Goal: Task Accomplishment & Management: Manage account settings

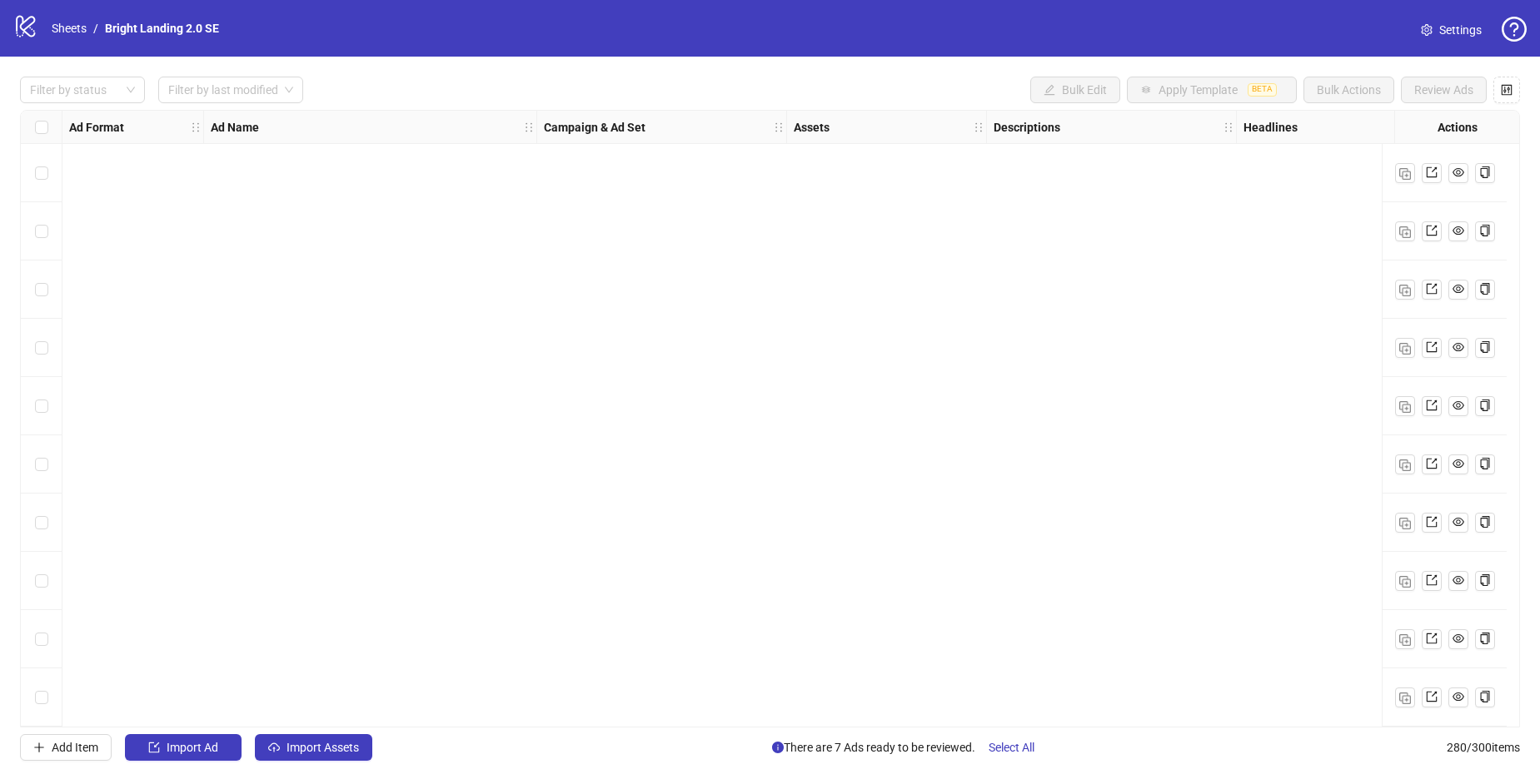
scroll to position [15744, 1694]
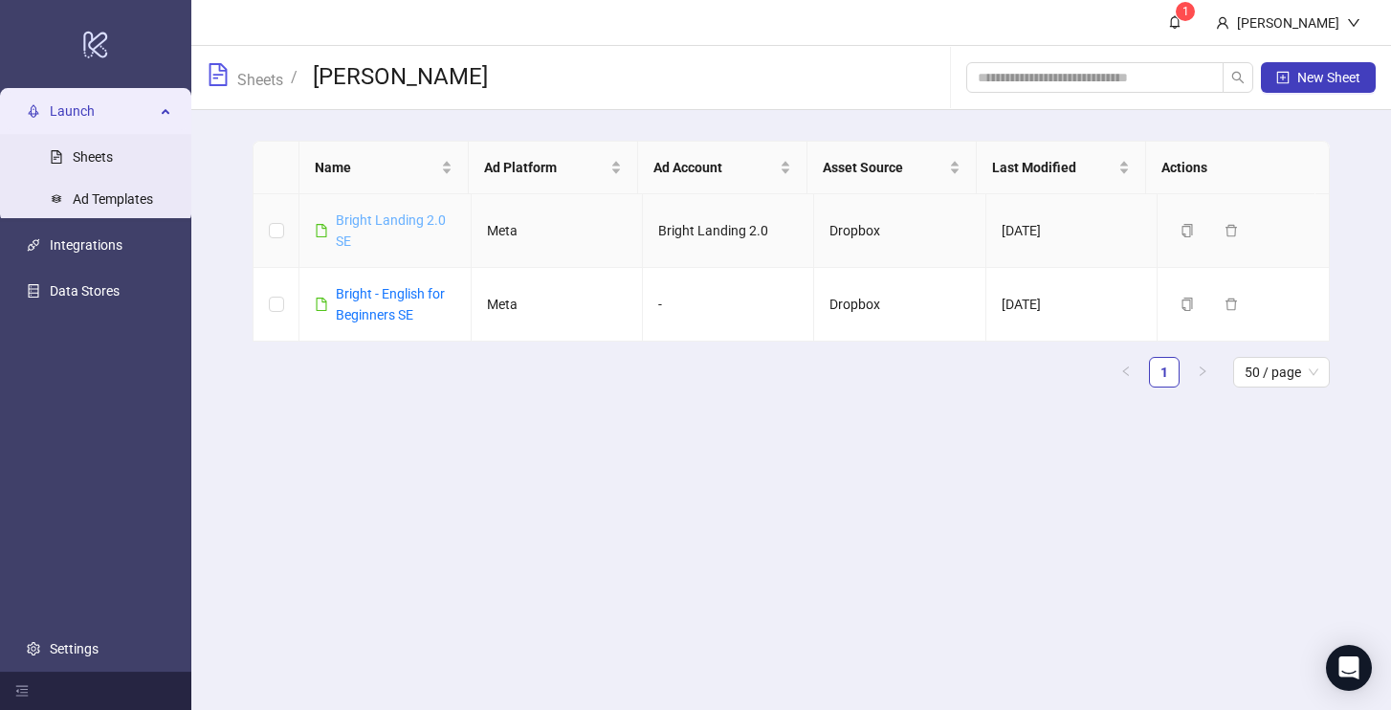
click at [426, 215] on link "Bright Landing 2.0 SE" at bounding box center [391, 230] width 110 height 36
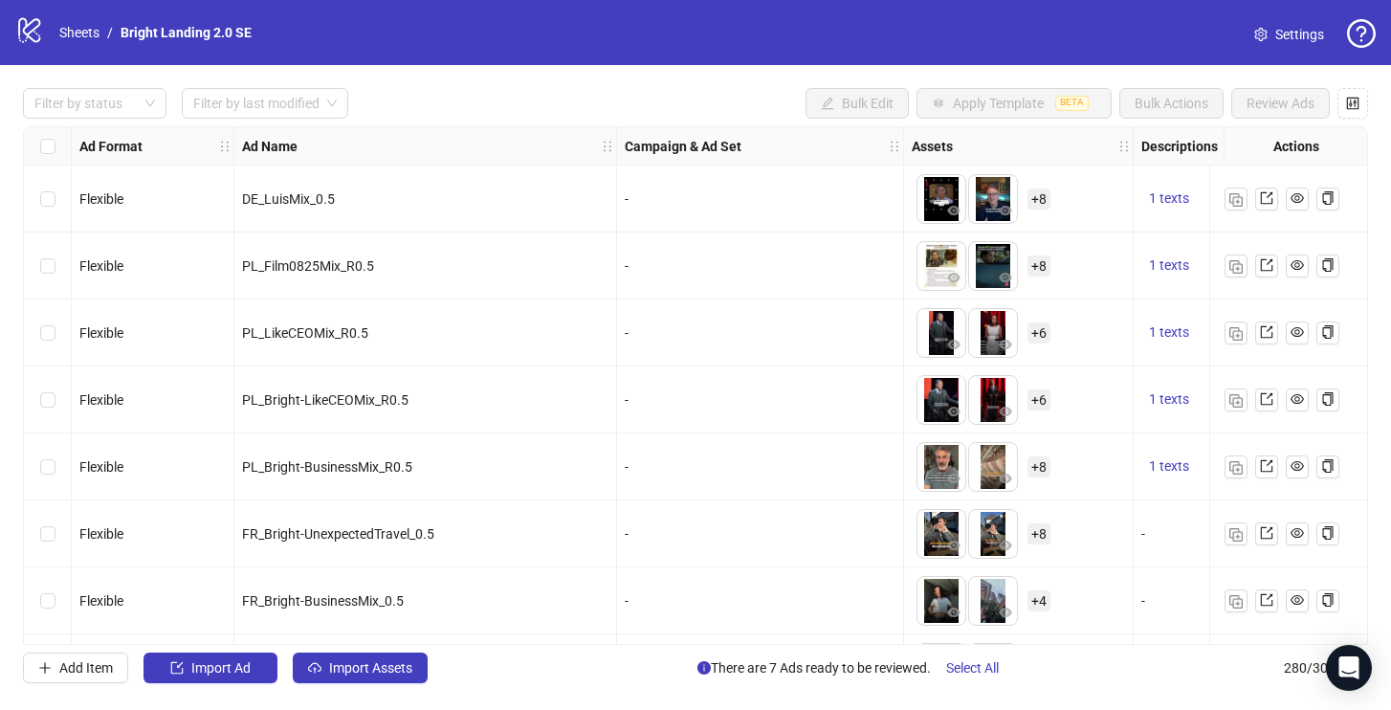
click at [1279, 38] on span "Settings" at bounding box center [1300, 34] width 49 height 21
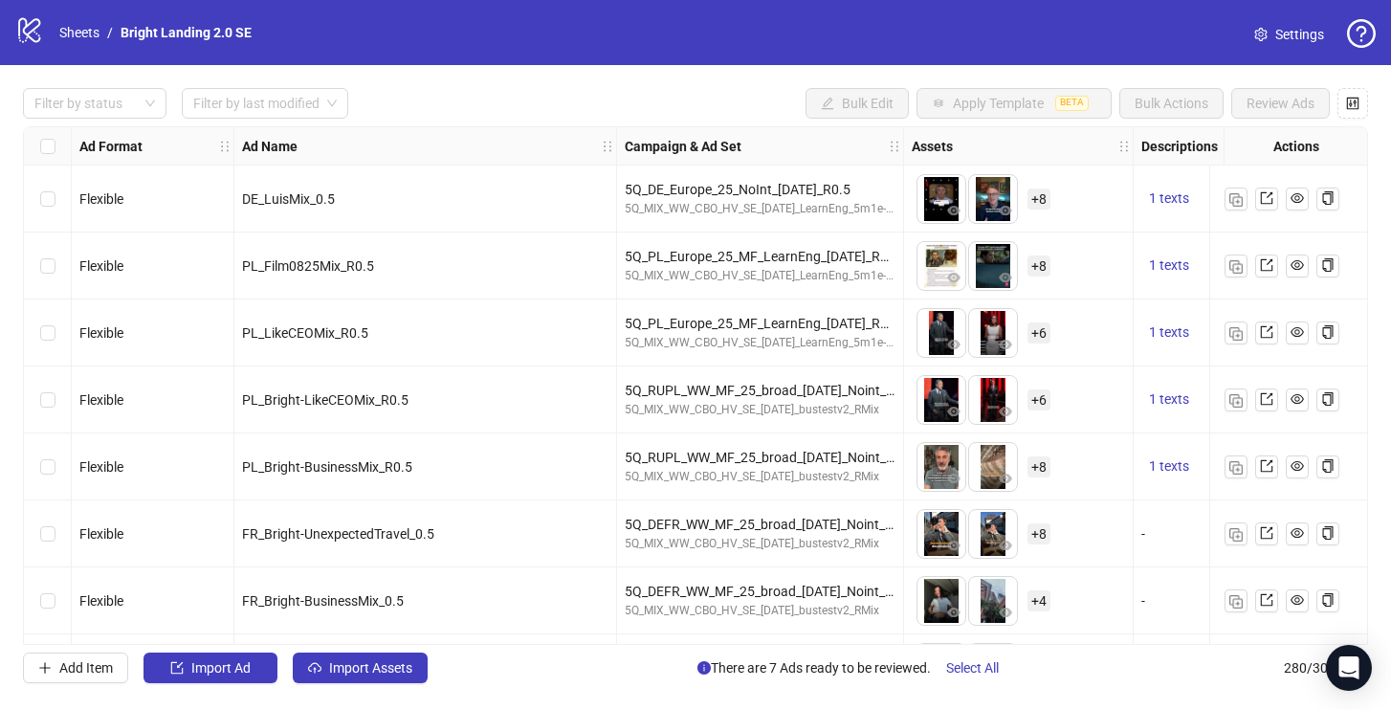
click at [27, 32] on icon "logo/logo-mobile" at bounding box center [29, 29] width 29 height 29
click at [68, 29] on link "Sheets" at bounding box center [79, 32] width 48 height 21
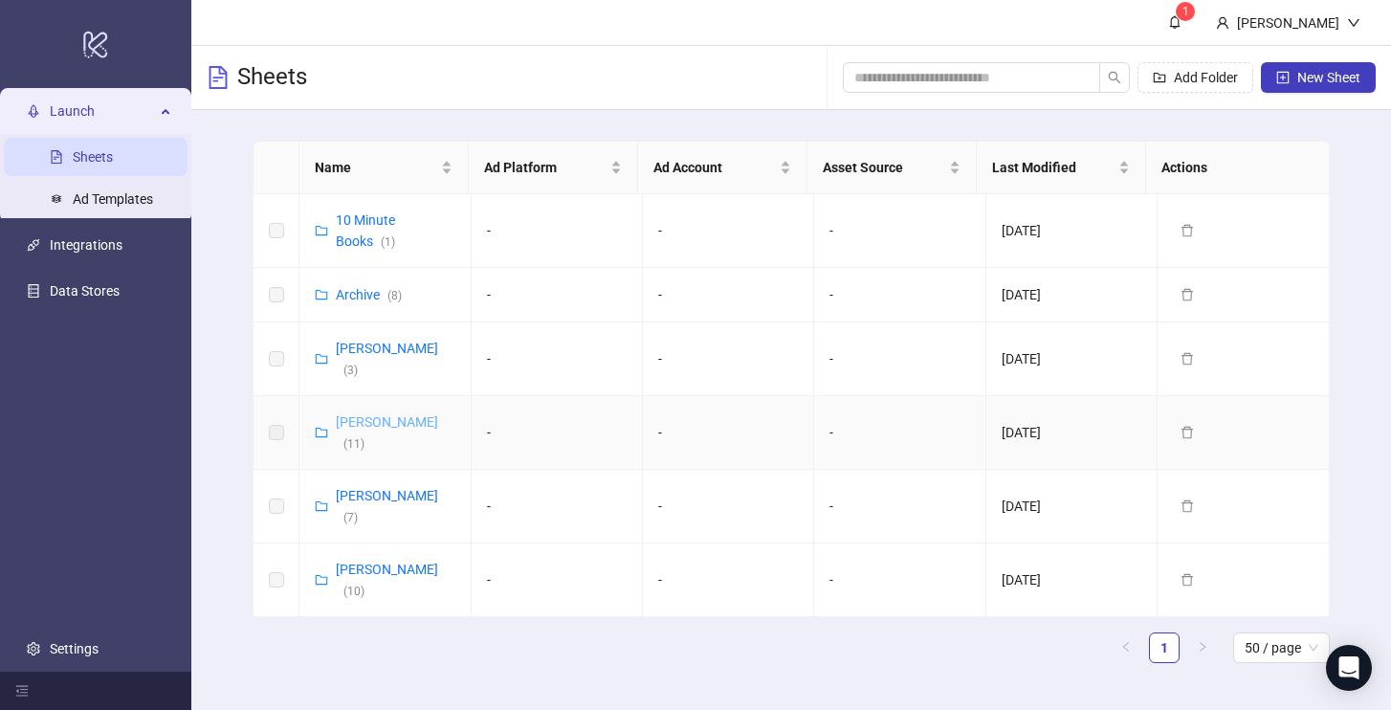
click at [381, 414] on link "Sergei Puzikov ( 11 )" at bounding box center [387, 432] width 102 height 36
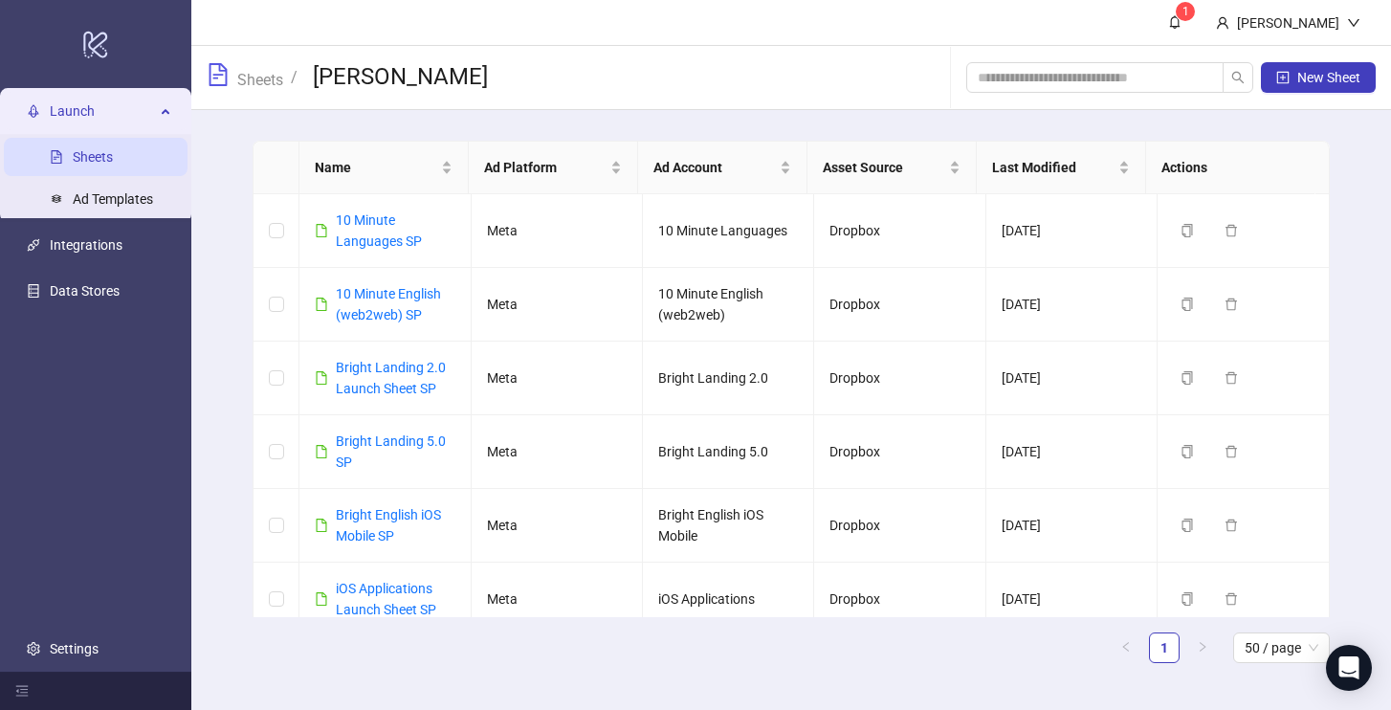
click at [113, 160] on link "Sheets" at bounding box center [93, 156] width 40 height 15
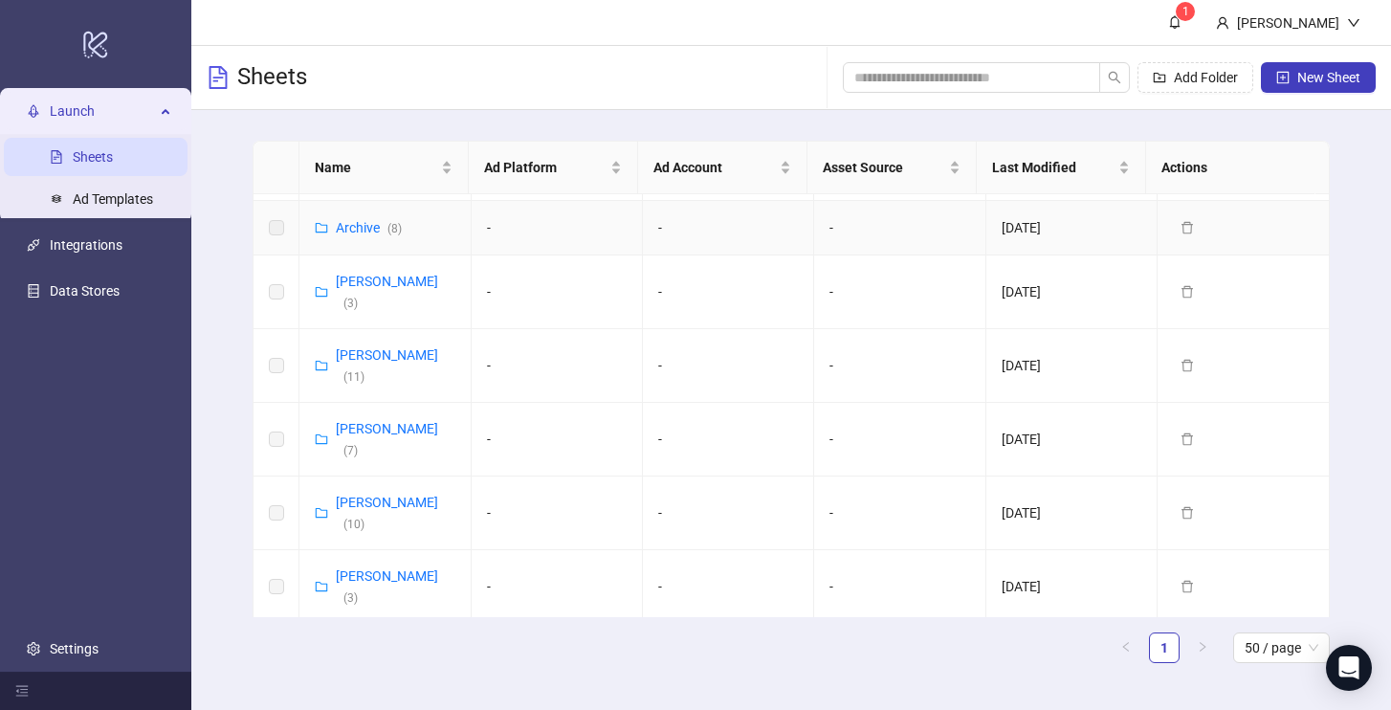
scroll to position [71, 0]
click at [359, 638] on link "Ekaterina Semina ( 2 )" at bounding box center [387, 656] width 102 height 36
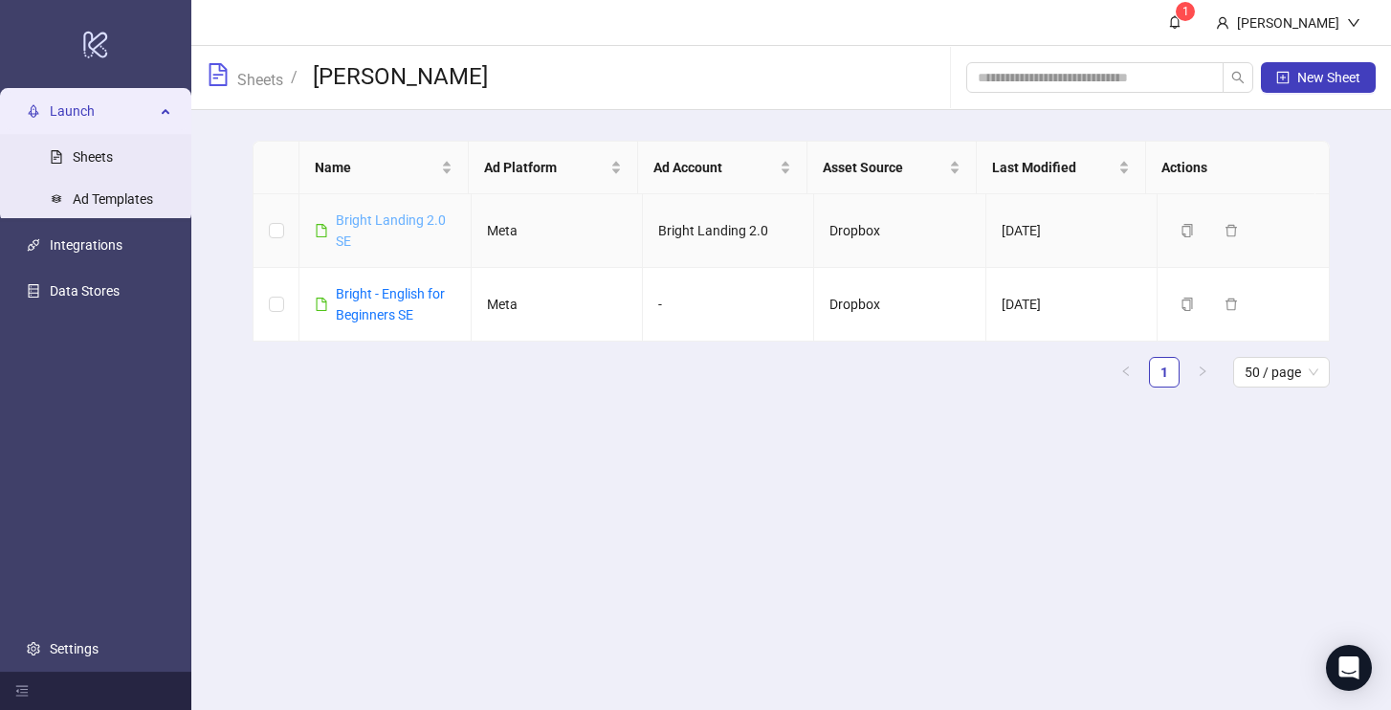
click at [381, 223] on link "Bright Landing 2.0 SE" at bounding box center [391, 230] width 110 height 36
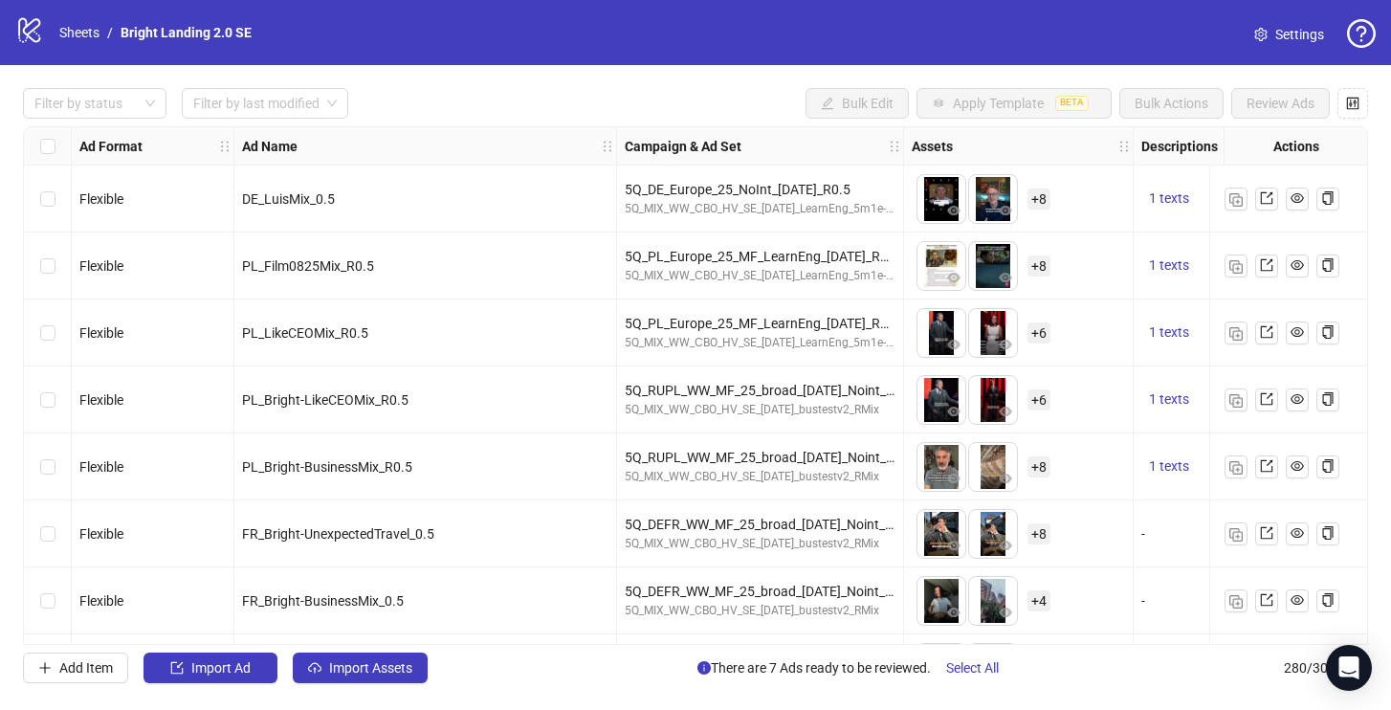
click at [1313, 34] on span "Settings" at bounding box center [1300, 34] width 49 height 21
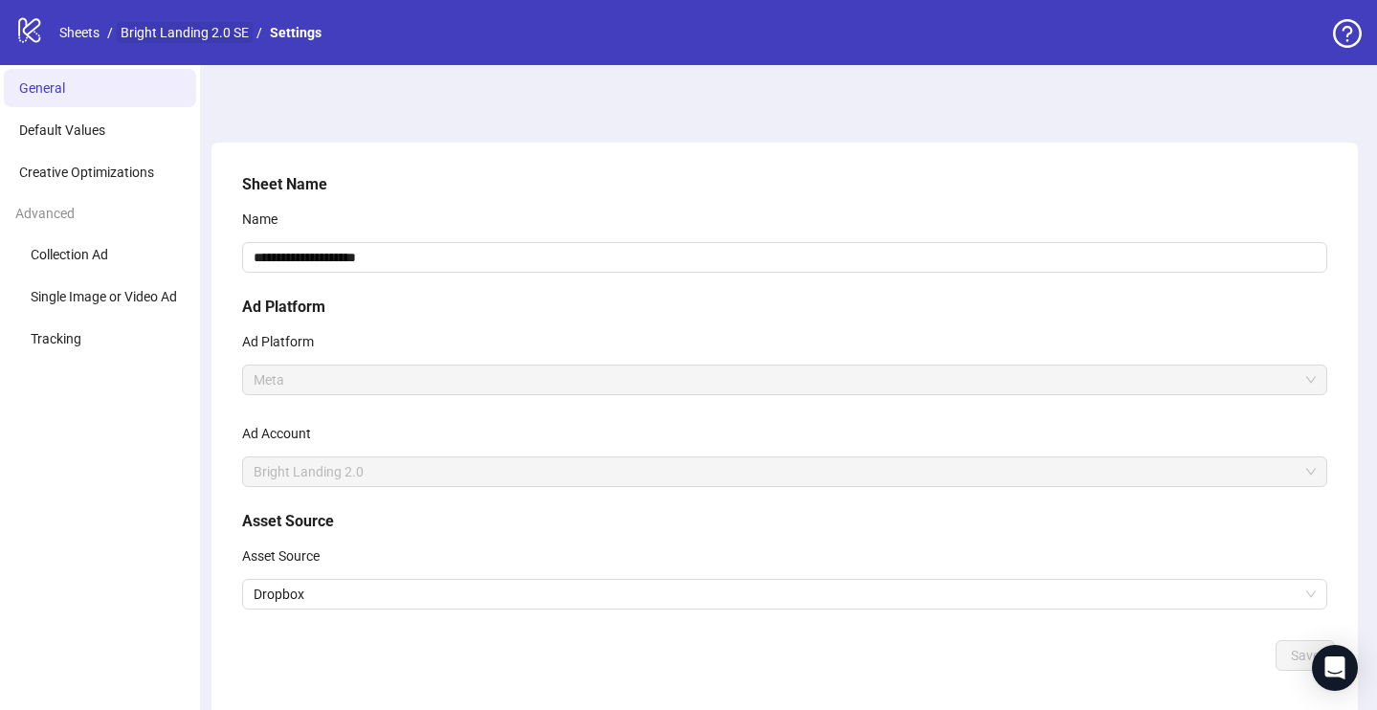
click at [205, 33] on link "Bright Landing 2.0 SE" at bounding box center [185, 32] width 136 height 21
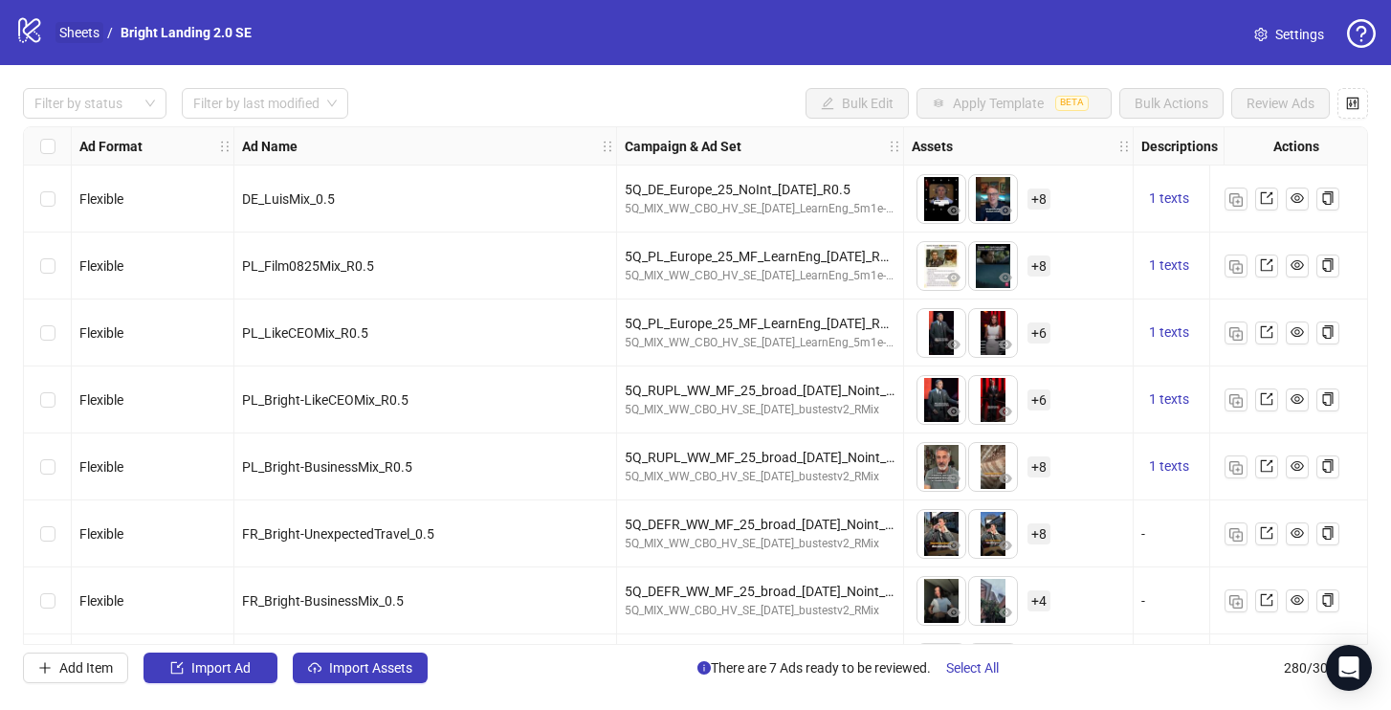
click at [86, 42] on link "Sheets" at bounding box center [79, 32] width 48 height 21
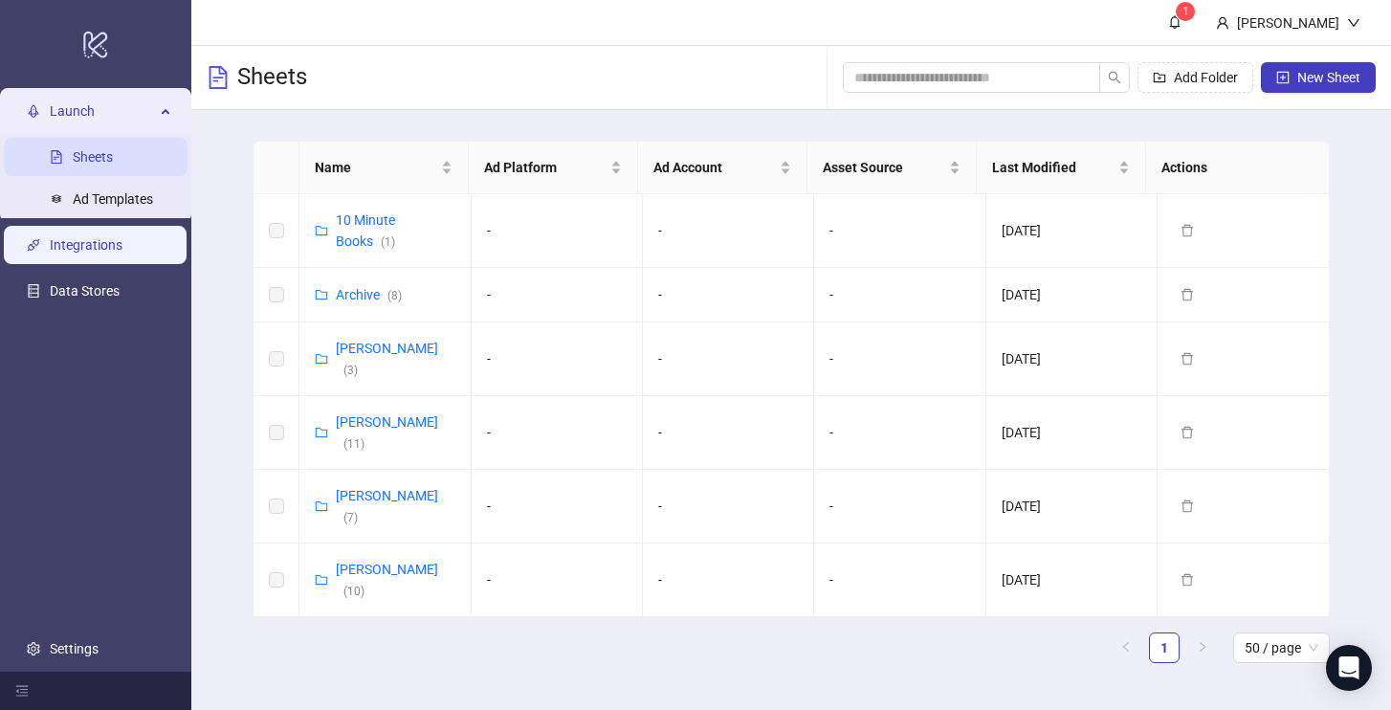
click at [113, 253] on link "Integrations" at bounding box center [86, 244] width 73 height 15
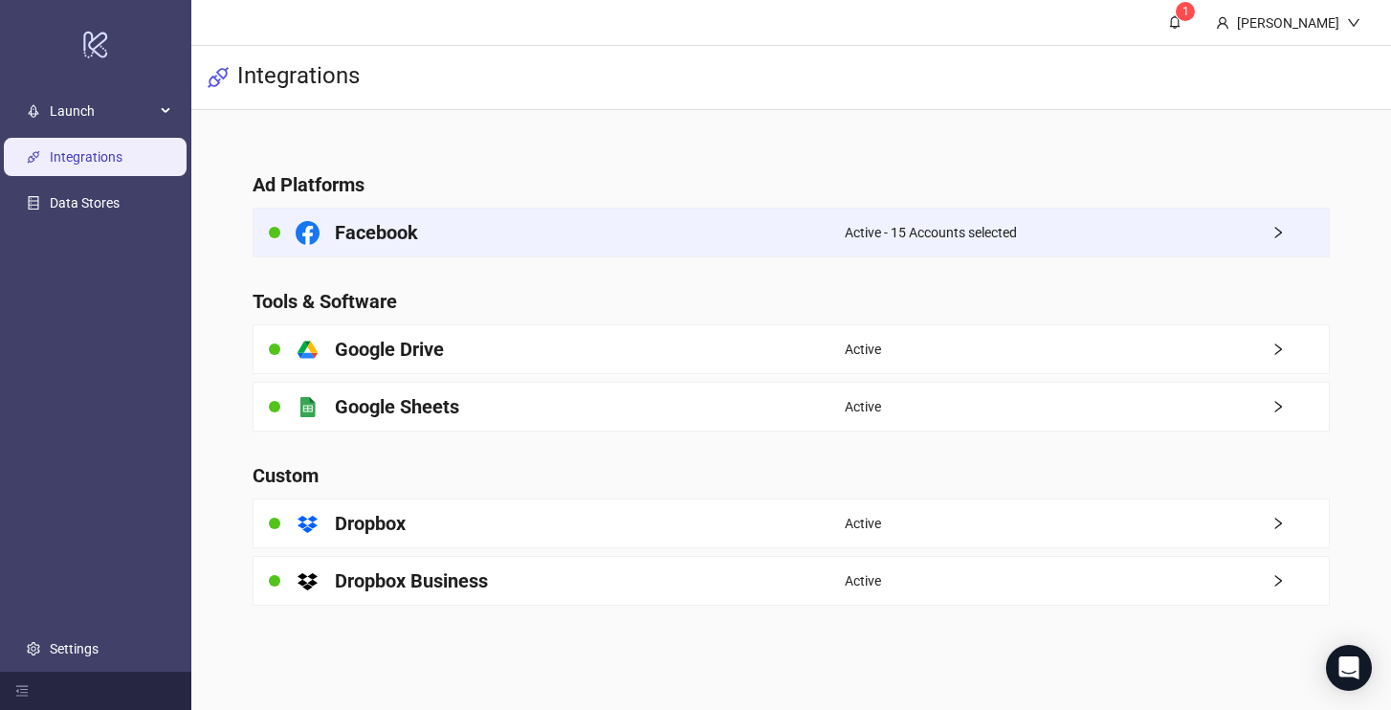
click at [854, 233] on span "Active - 15 Accounts selected" at bounding box center [931, 232] width 172 height 21
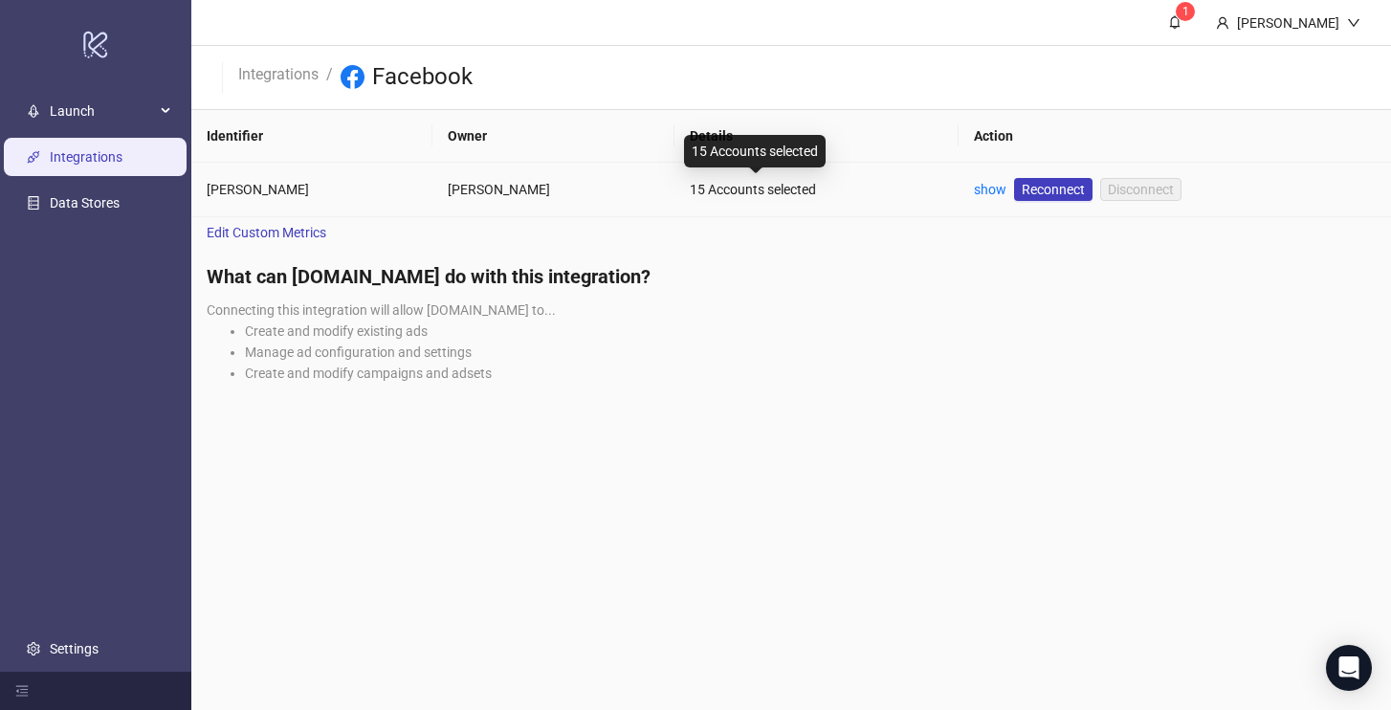
click at [810, 183] on div "15 Accounts selected" at bounding box center [817, 189] width 255 height 21
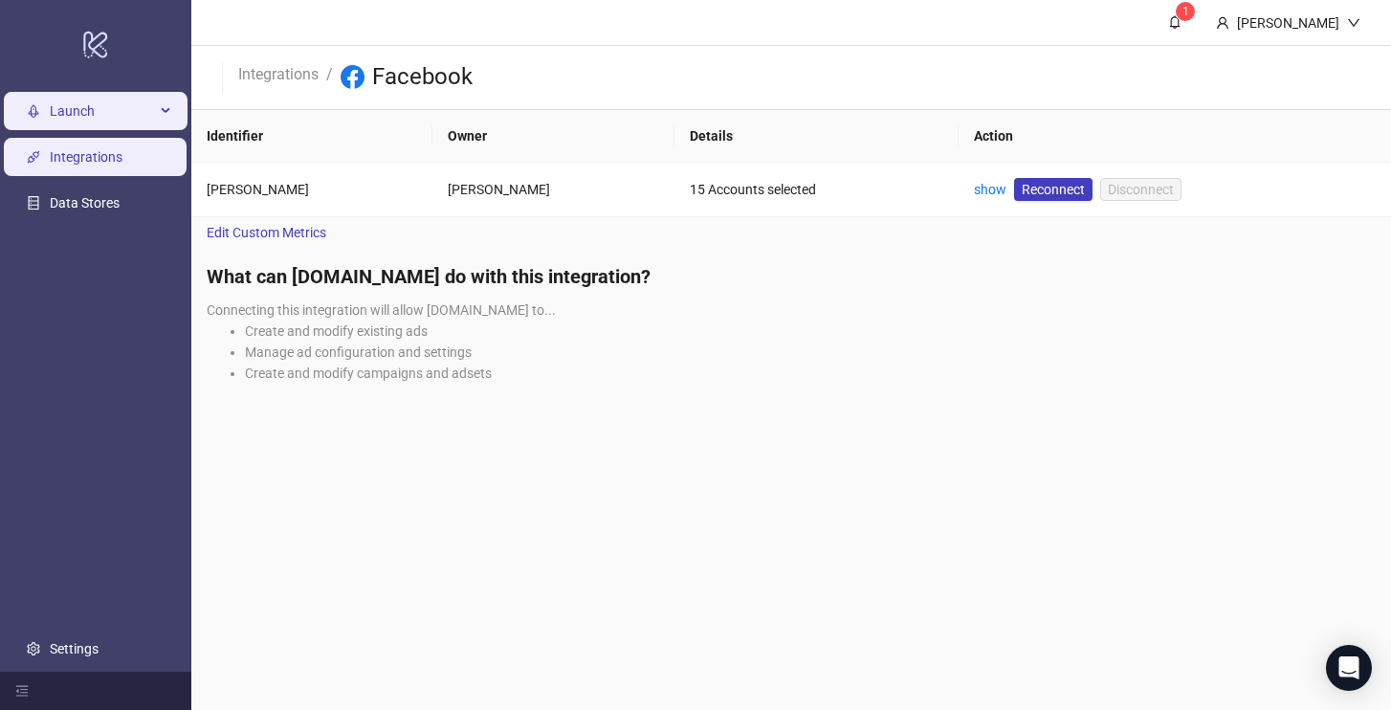
click at [99, 110] on span "Launch" at bounding box center [102, 111] width 105 height 38
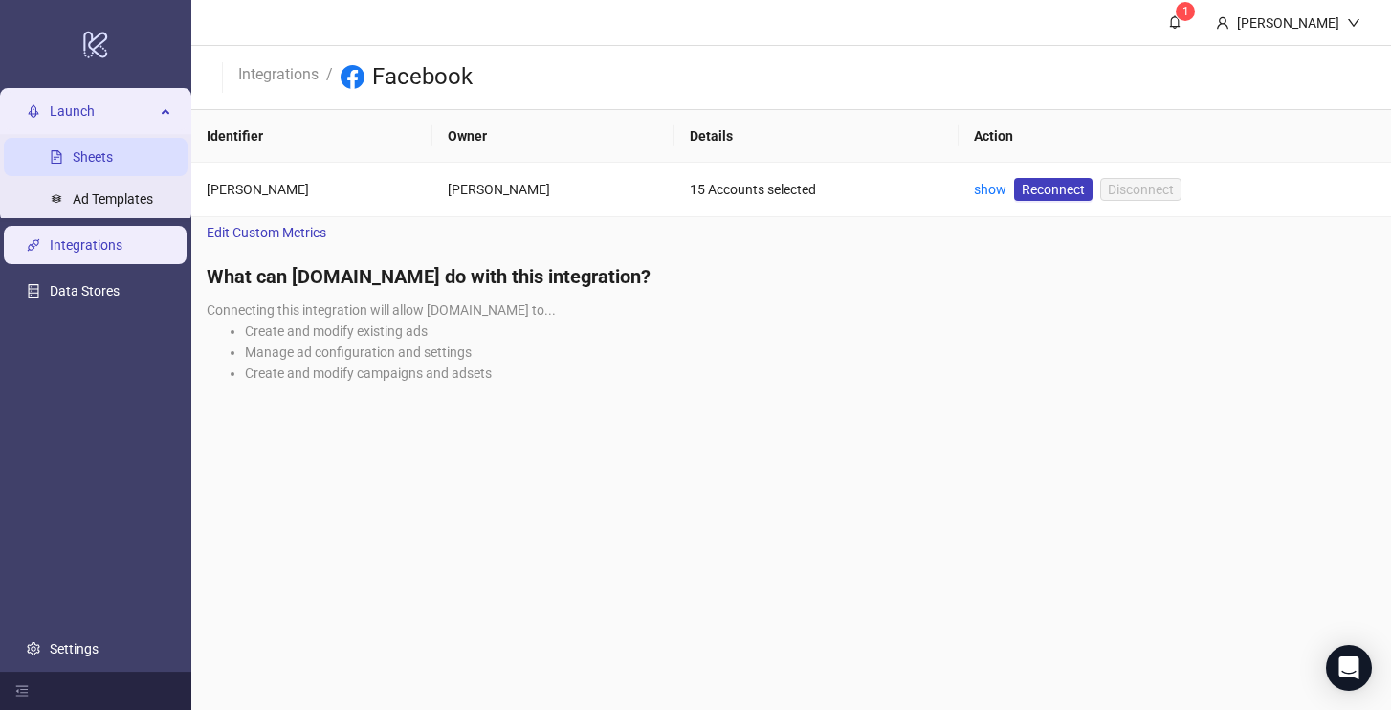
click at [97, 149] on link "Sheets" at bounding box center [93, 156] width 40 height 15
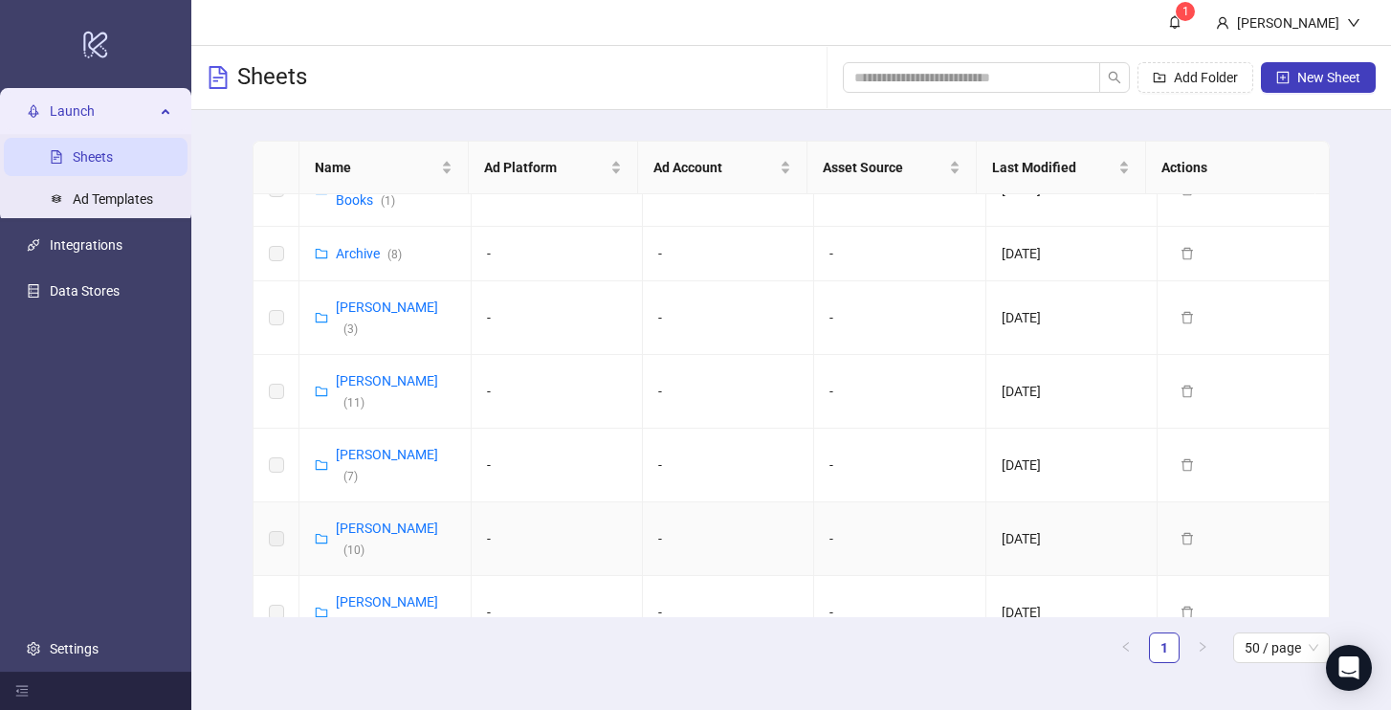
scroll to position [71, 0]
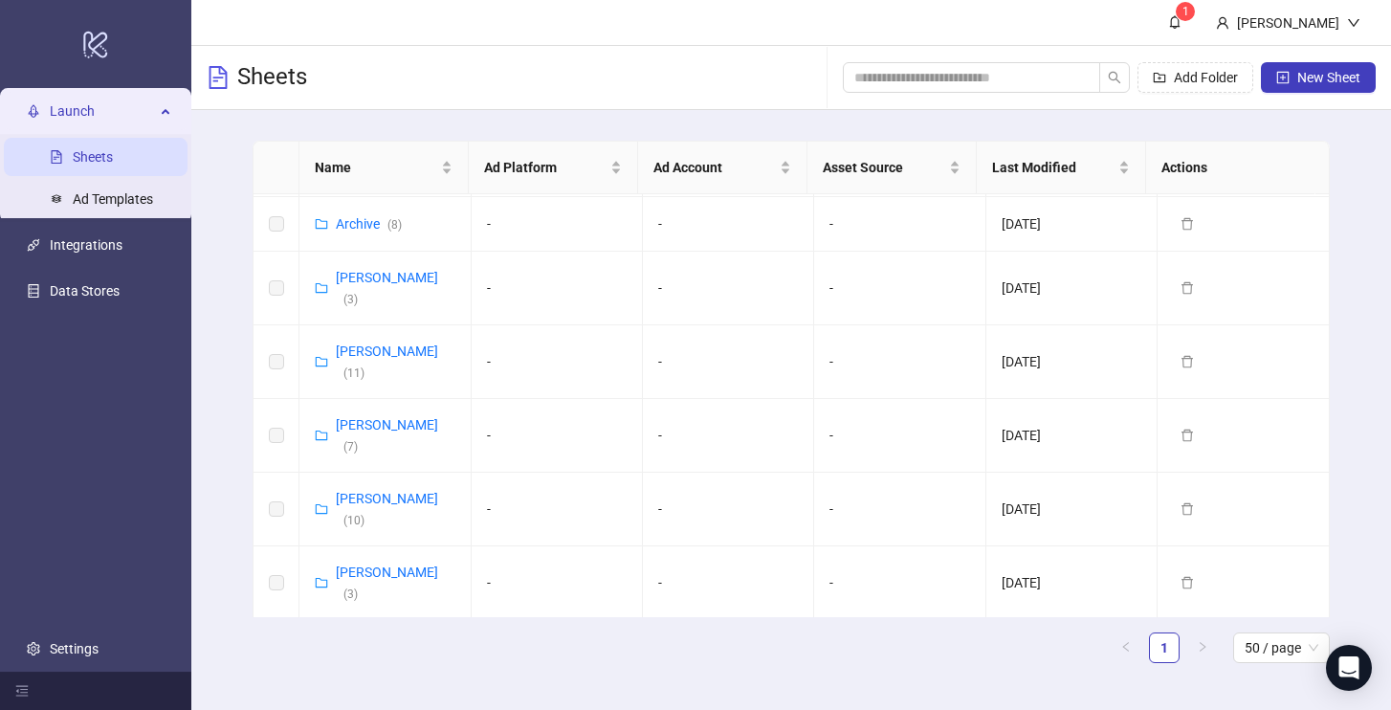
click at [368, 638] on link "Ekaterina Semina ( 2 )" at bounding box center [387, 656] width 102 height 36
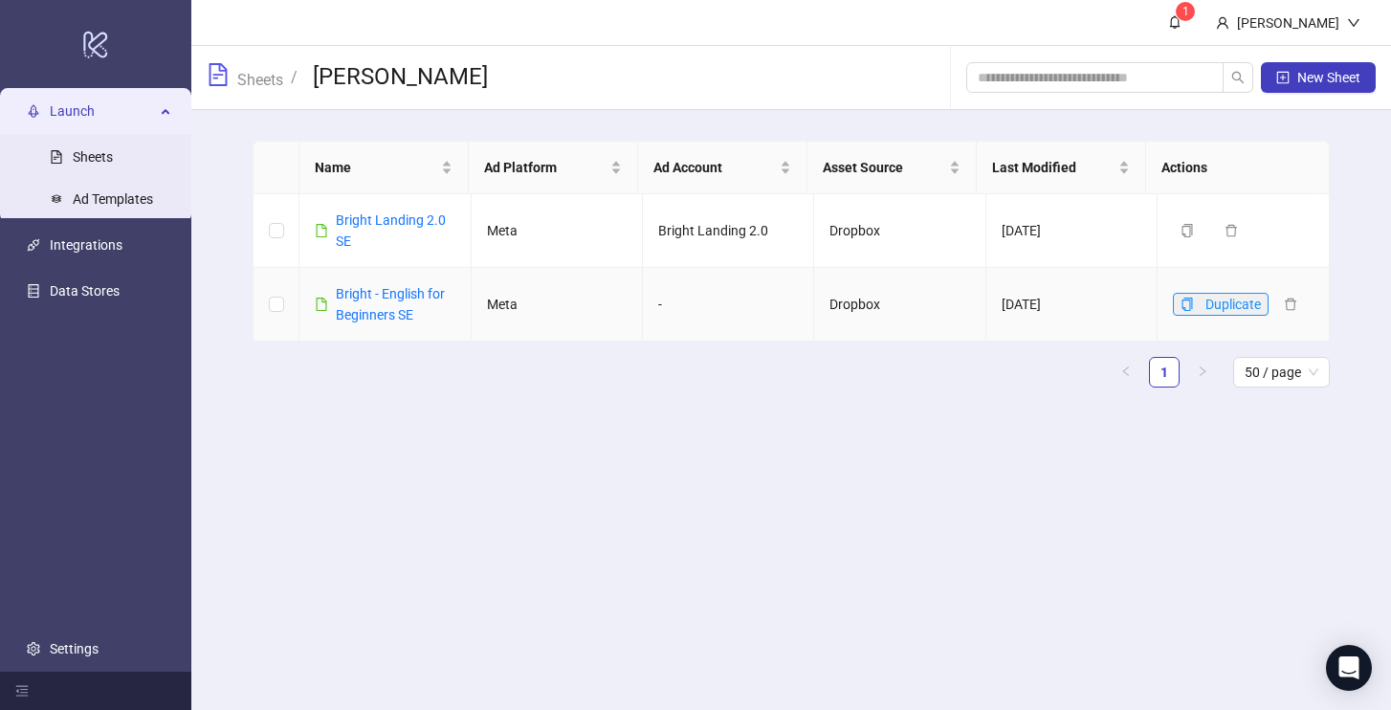
click at [1191, 305] on button "Duplicate" at bounding box center [1221, 304] width 96 height 23
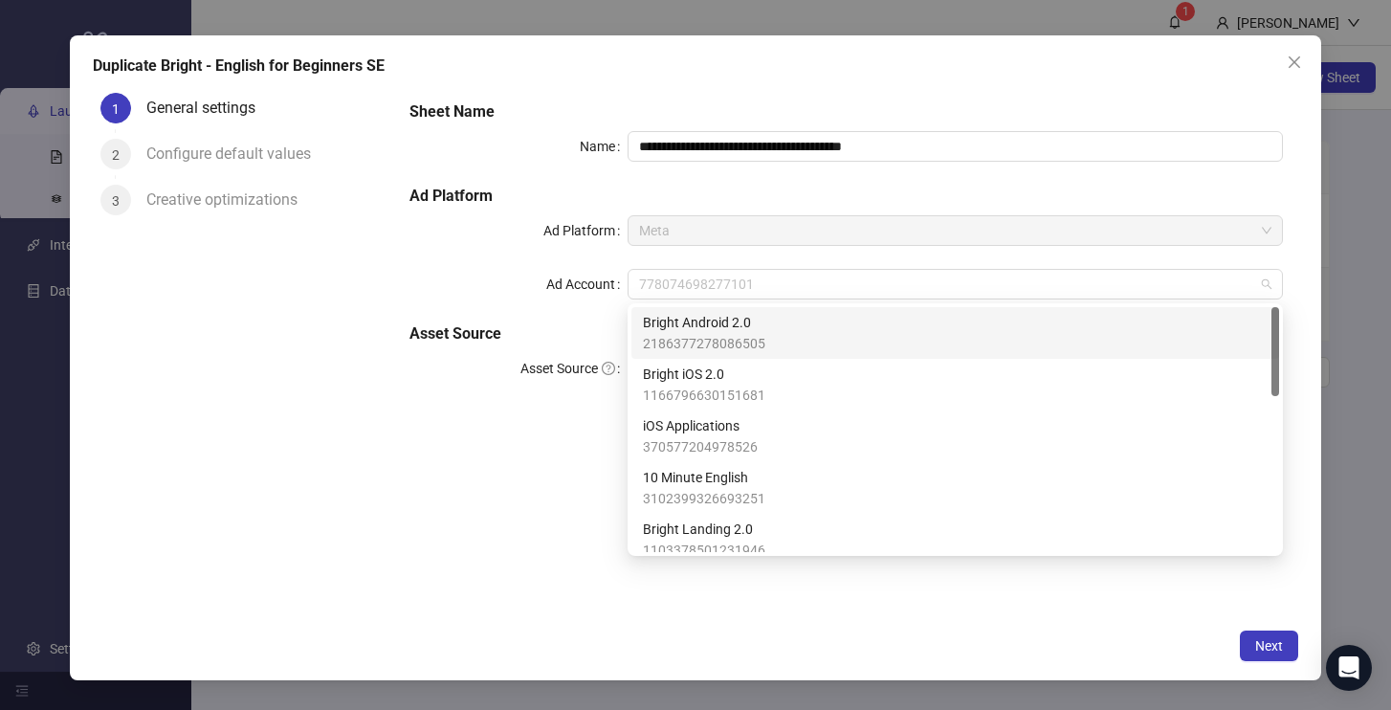
drag, startPoint x: 789, startPoint y: 279, endPoint x: 618, endPoint y: 281, distance: 171.3
click at [618, 281] on div "Ad Account 778074698277101" at bounding box center [847, 284] width 874 height 31
click at [715, 280] on span "778074698277101" at bounding box center [955, 284] width 632 height 29
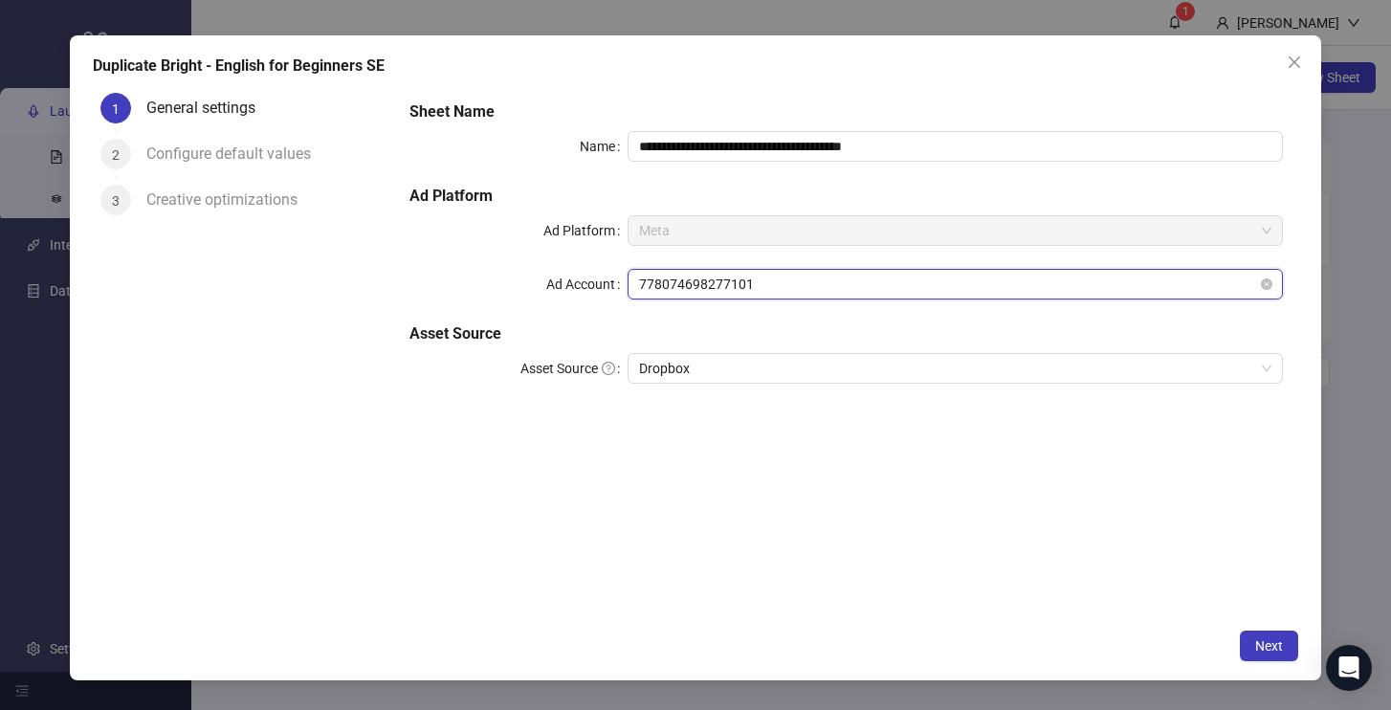
click at [753, 286] on span "778074698277101" at bounding box center [955, 284] width 632 height 29
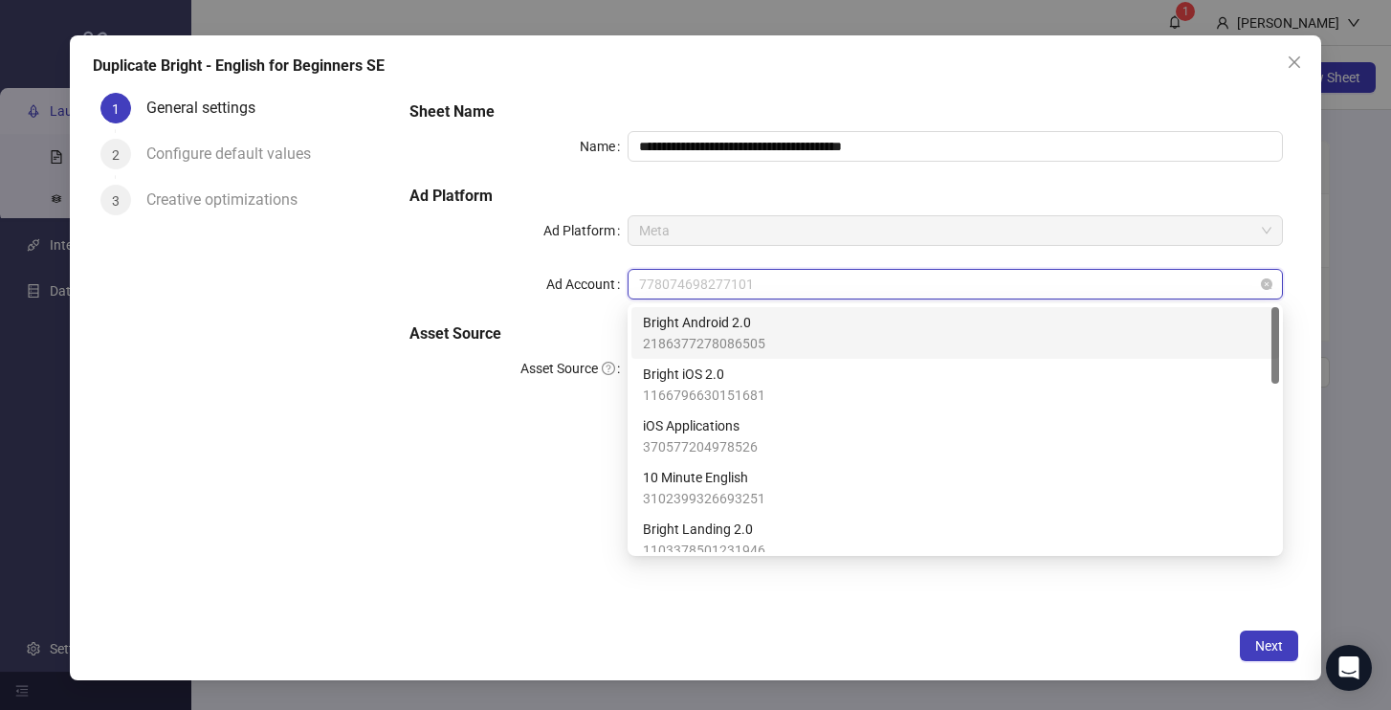
paste input "**********"
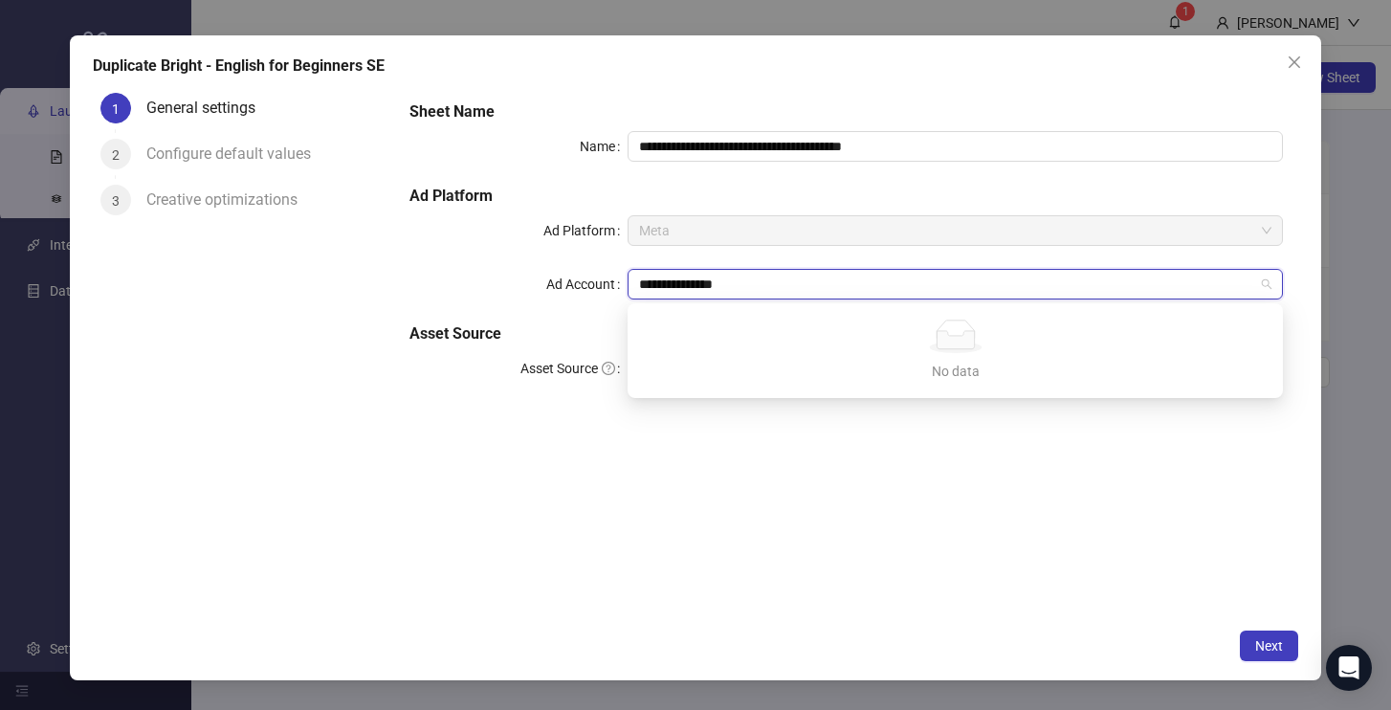
type input "**********"
click at [845, 480] on div "**********" at bounding box center [846, 352] width 904 height 534
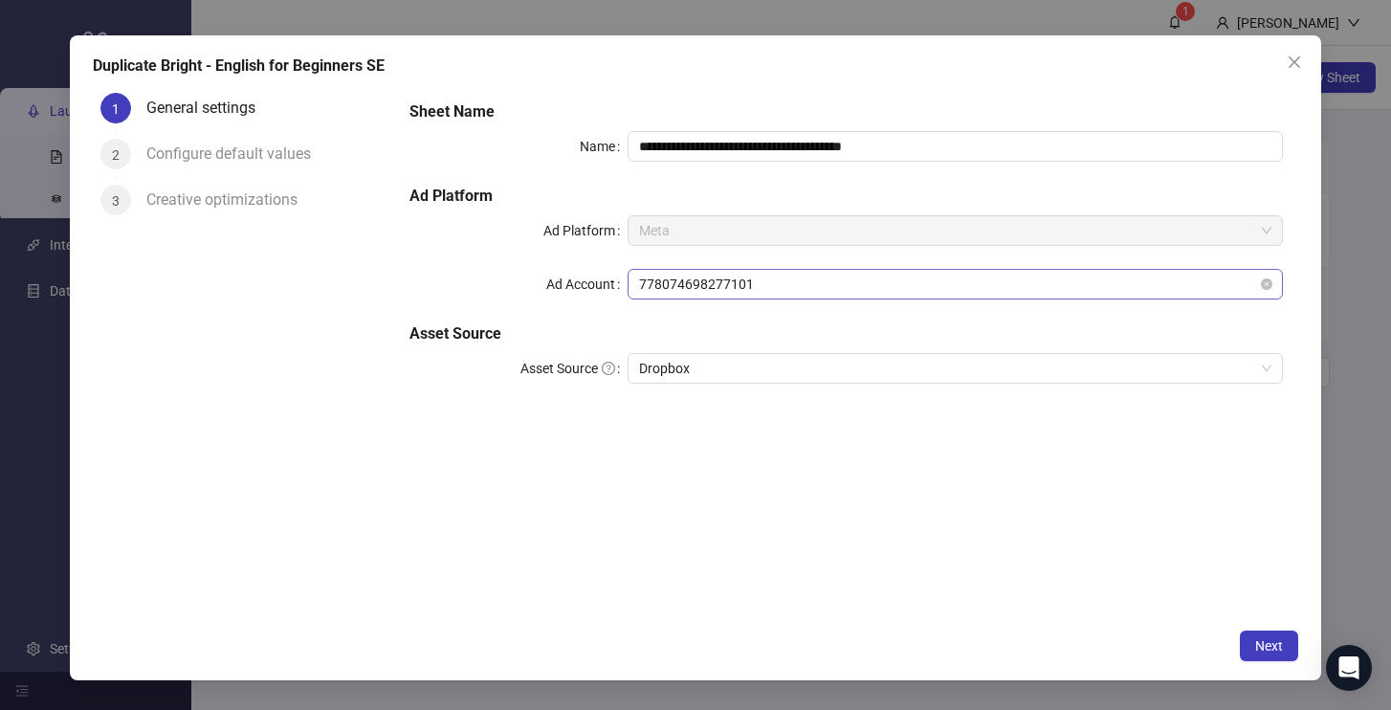
click at [801, 283] on span "778074698277101" at bounding box center [955, 284] width 632 height 29
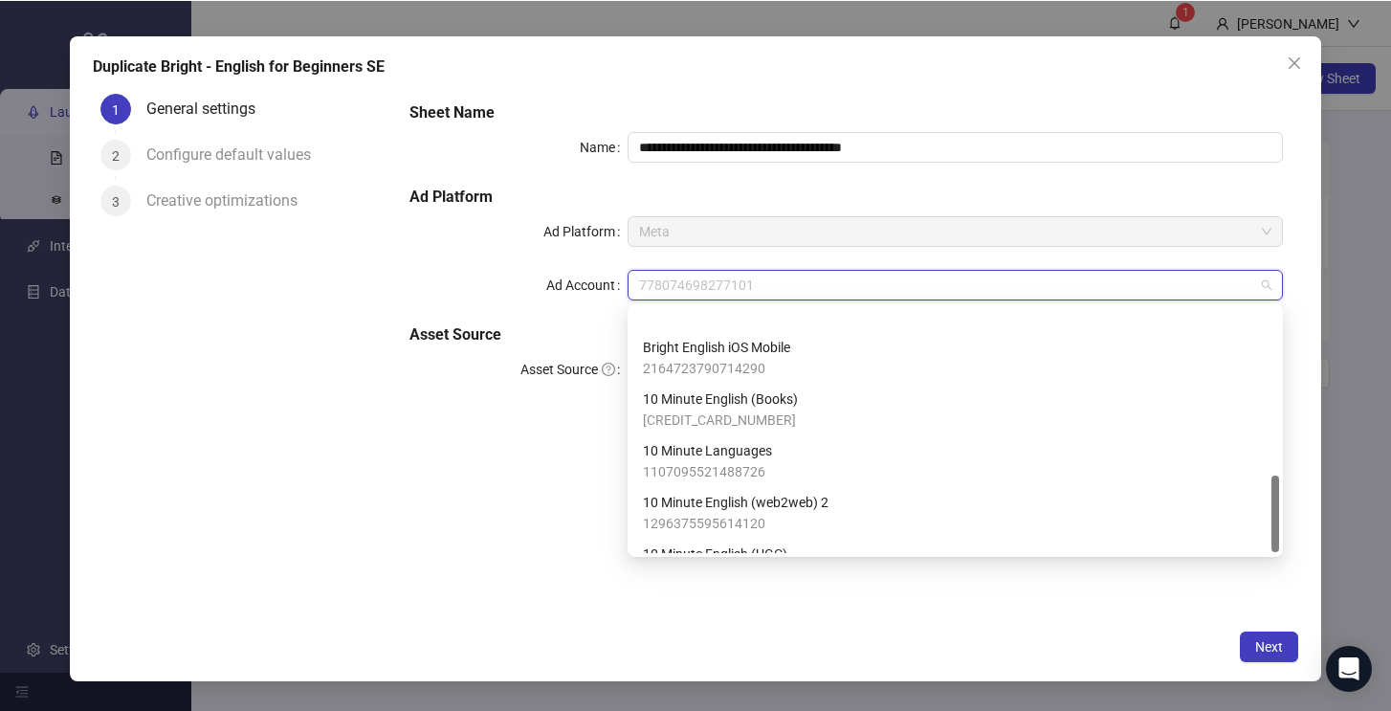
scroll to position [530, 0]
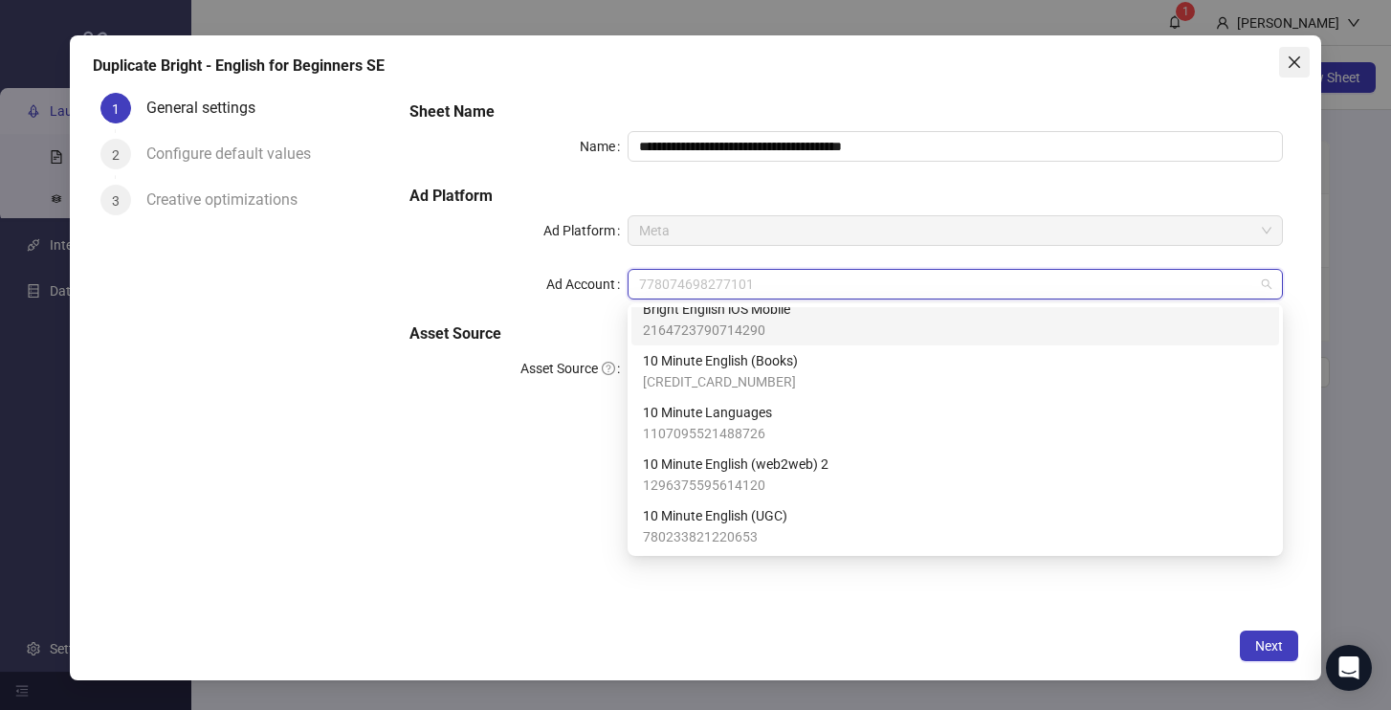
click at [1287, 68] on icon "close" at bounding box center [1294, 62] width 15 height 15
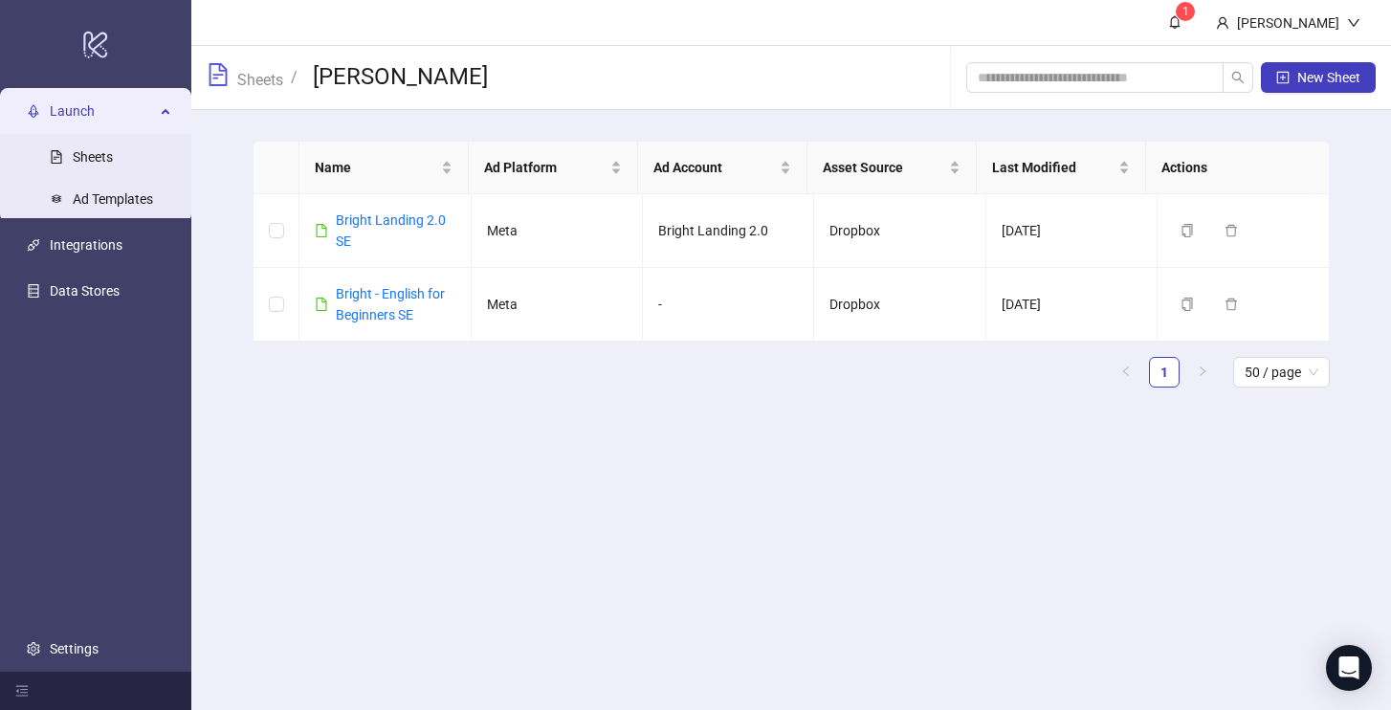
click at [790, 514] on main "1 Ekaterina Semina Sheets / Ekaterina Semina New Sheet Name Ad Platform Ad Acco…" at bounding box center [791, 355] width 1200 height 710
click at [1178, 290] on td "Duplicate Delete" at bounding box center [1243, 305] width 171 height 74
click at [1181, 301] on icon "copy" at bounding box center [1187, 304] width 13 height 13
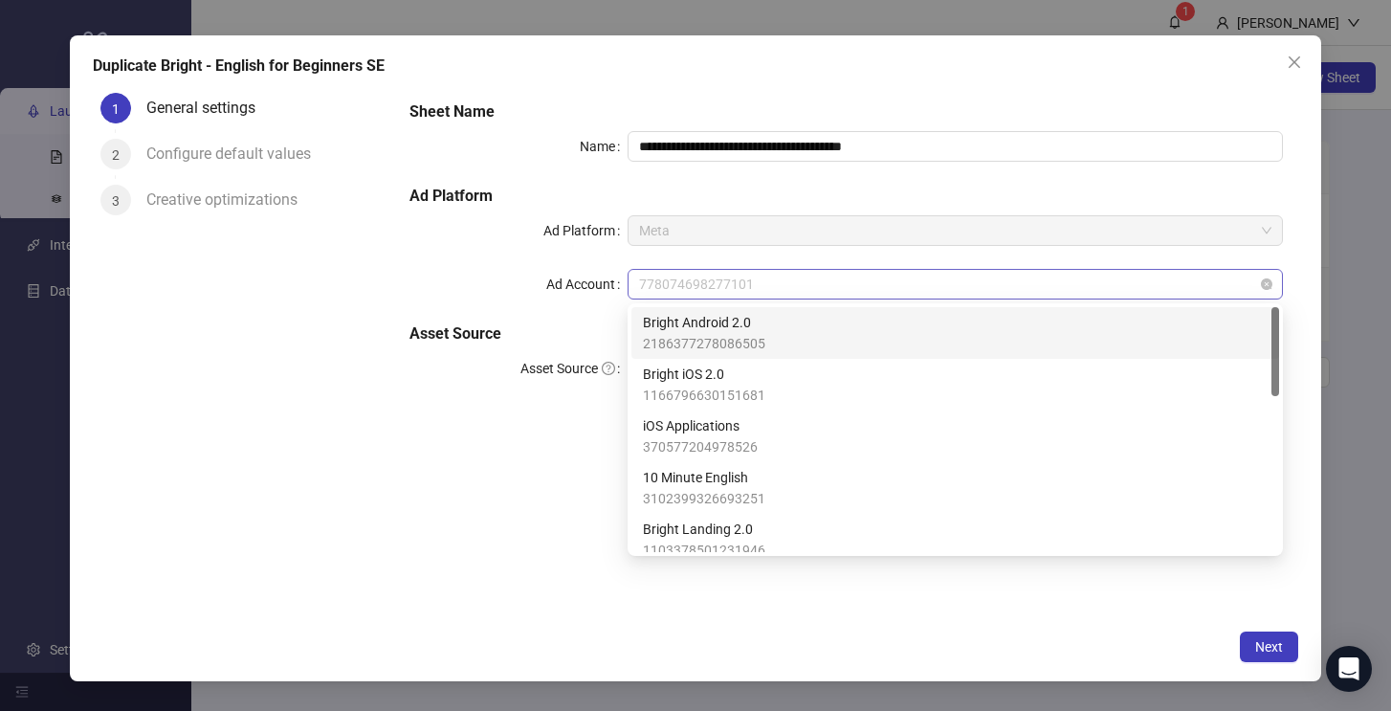
click at [691, 284] on span "778074698277101" at bounding box center [955, 284] width 632 height 29
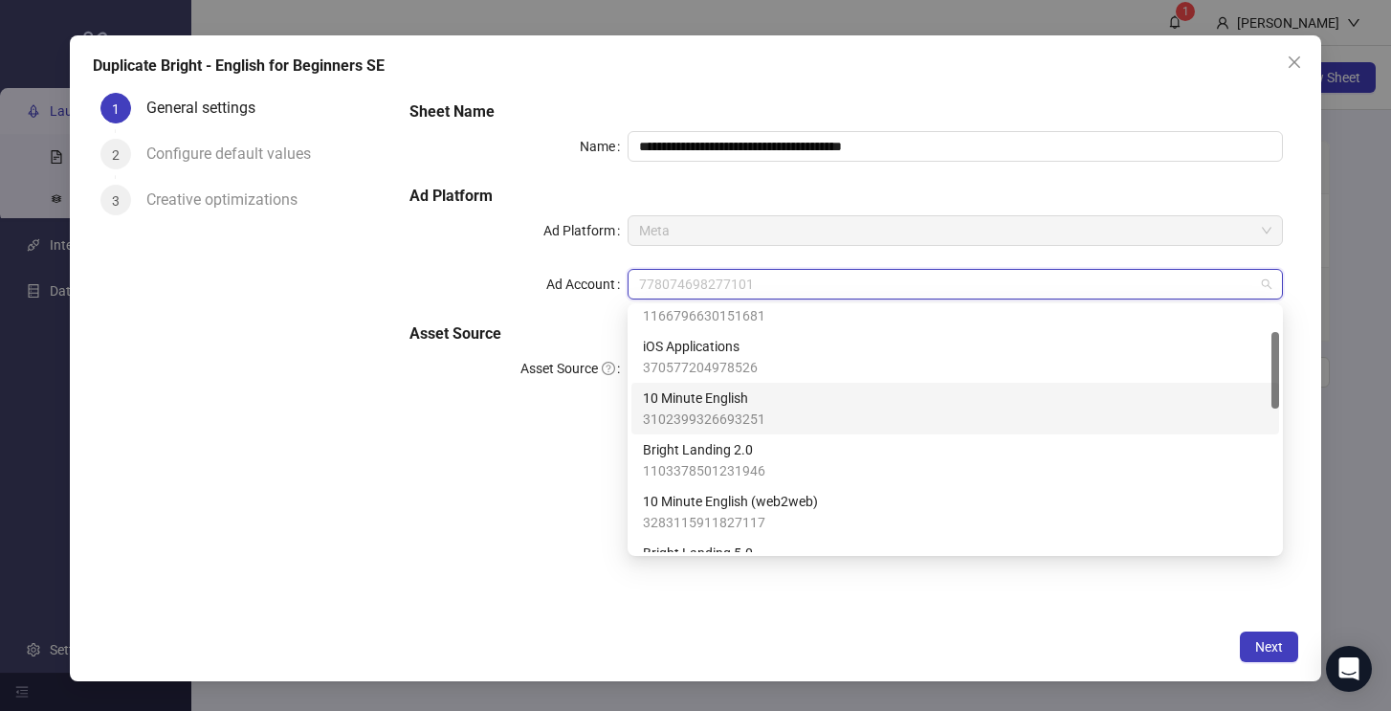
scroll to position [0, 0]
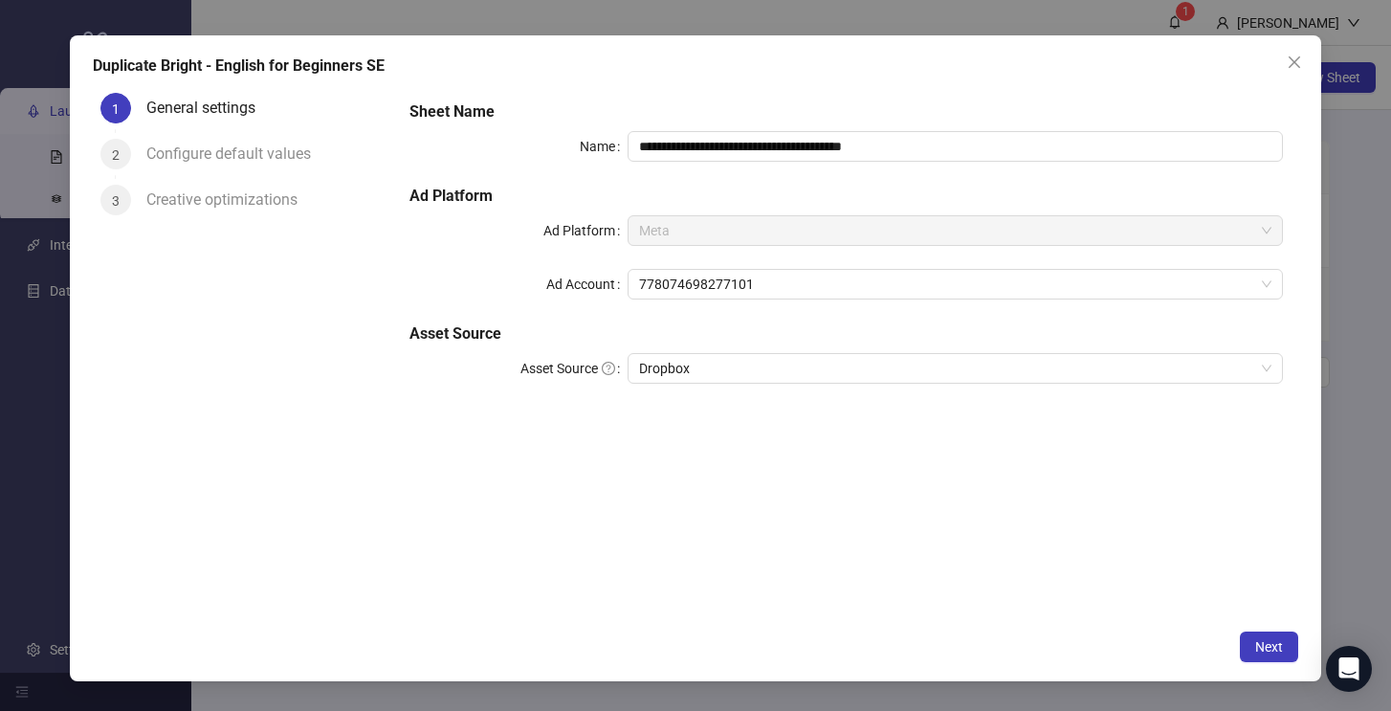
click at [1123, 612] on div "**********" at bounding box center [846, 352] width 904 height 535
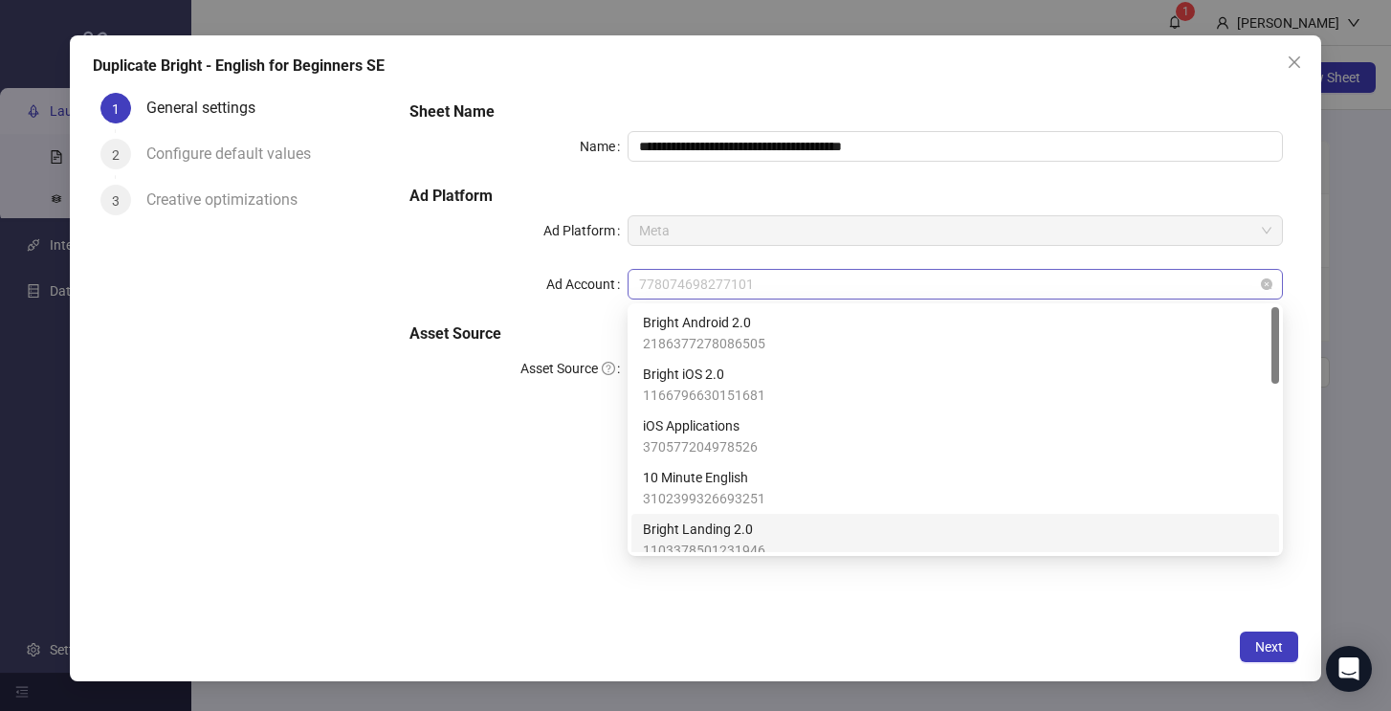
click at [703, 278] on span "778074698277101" at bounding box center [955, 284] width 632 height 29
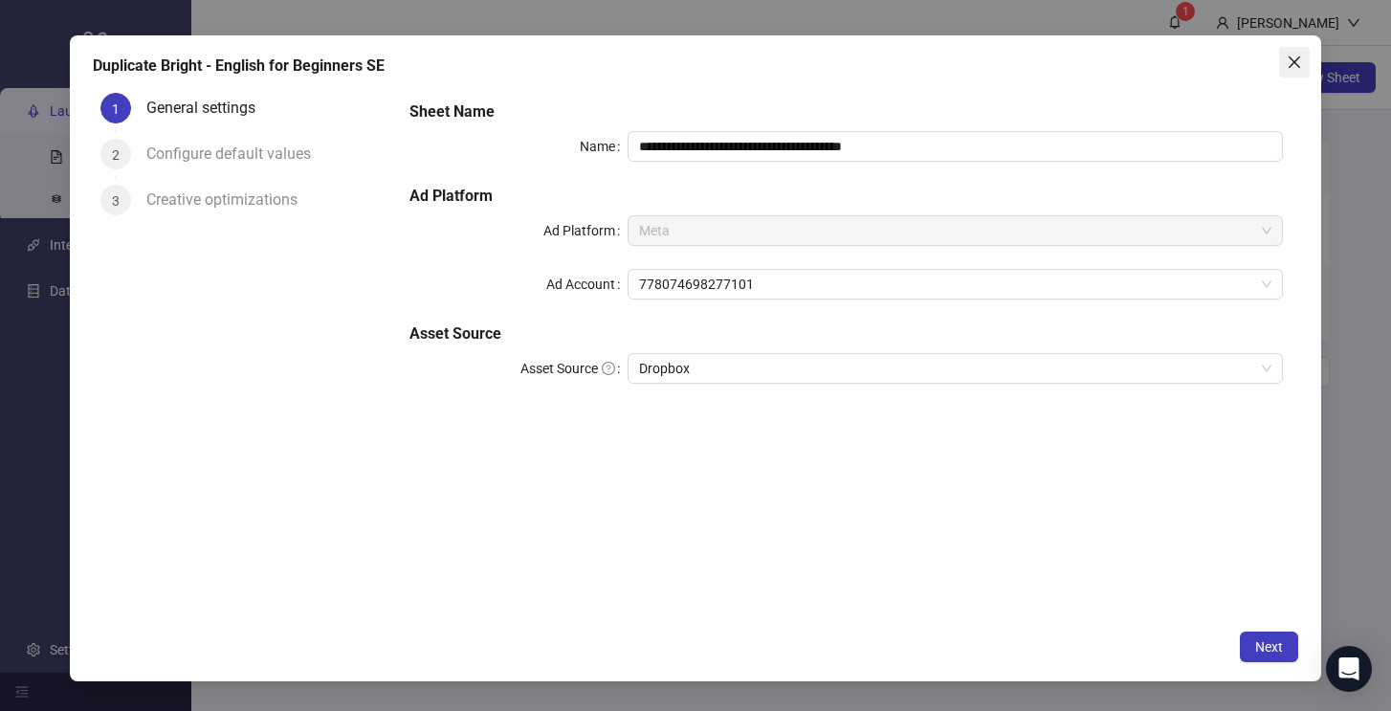
click at [1299, 62] on icon "close" at bounding box center [1294, 62] width 15 height 15
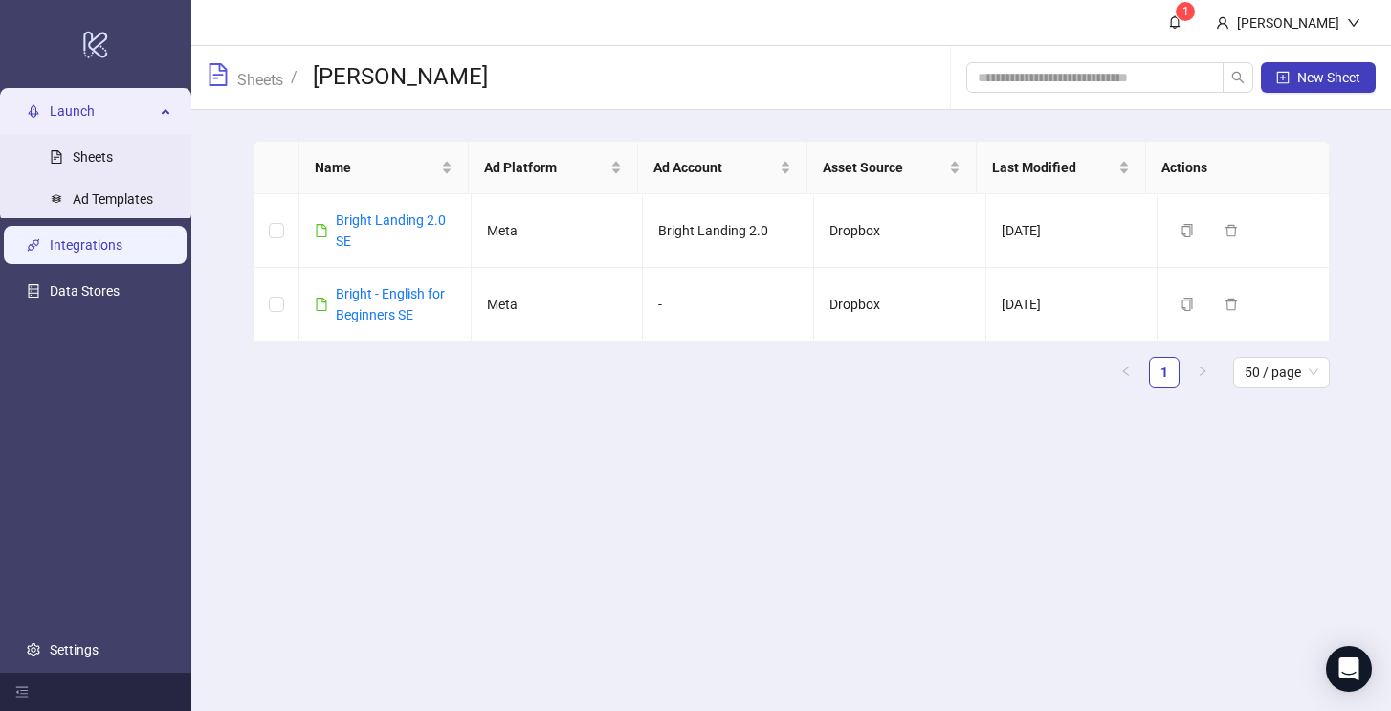
click at [79, 252] on link "Integrations" at bounding box center [86, 244] width 73 height 15
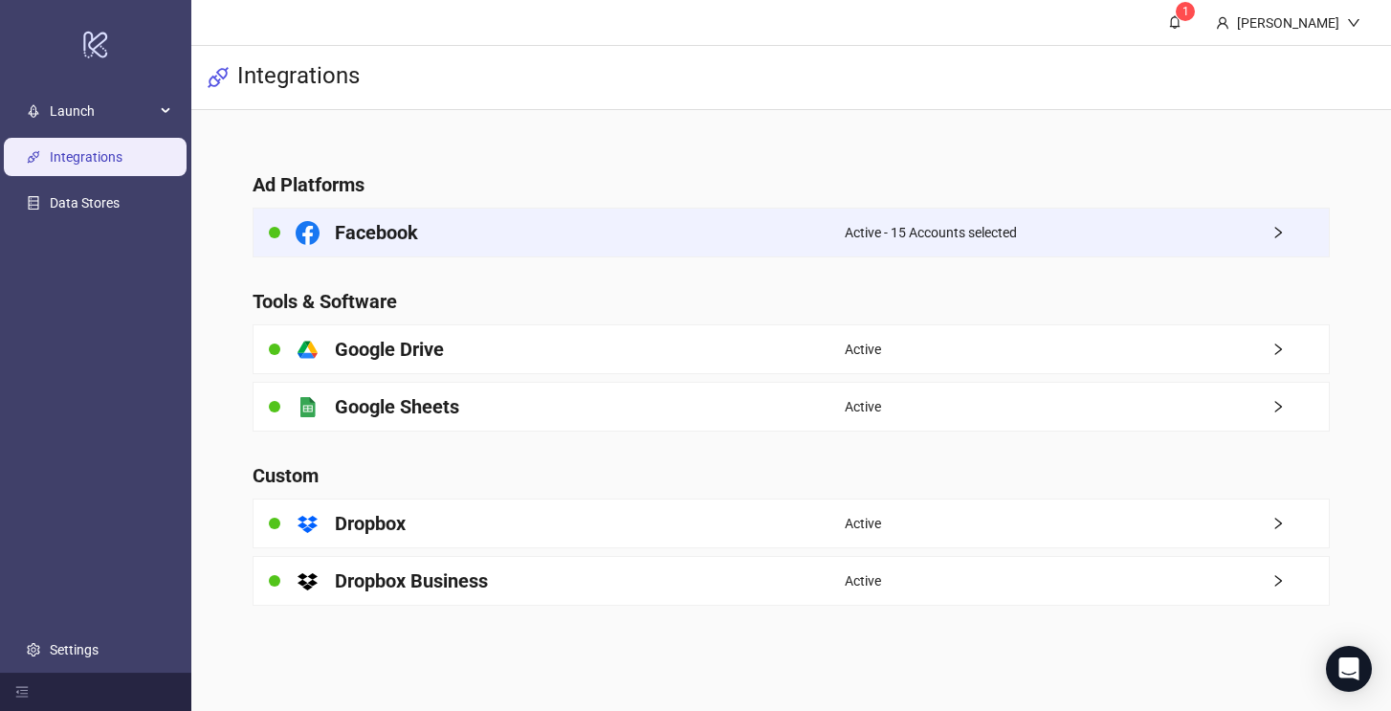
click at [1029, 231] on div "Active - 15 Accounts selected" at bounding box center [1087, 233] width 484 height 48
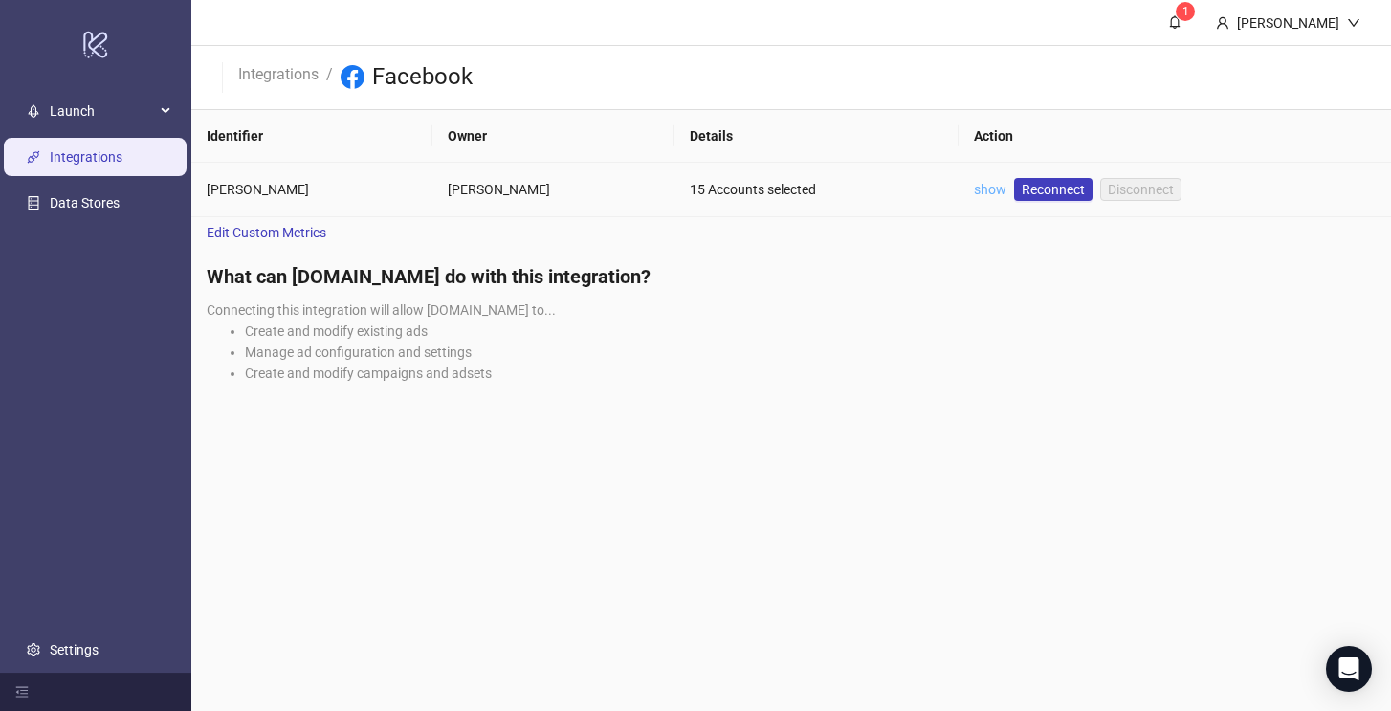
click at [974, 192] on link "show" at bounding box center [990, 189] width 33 height 15
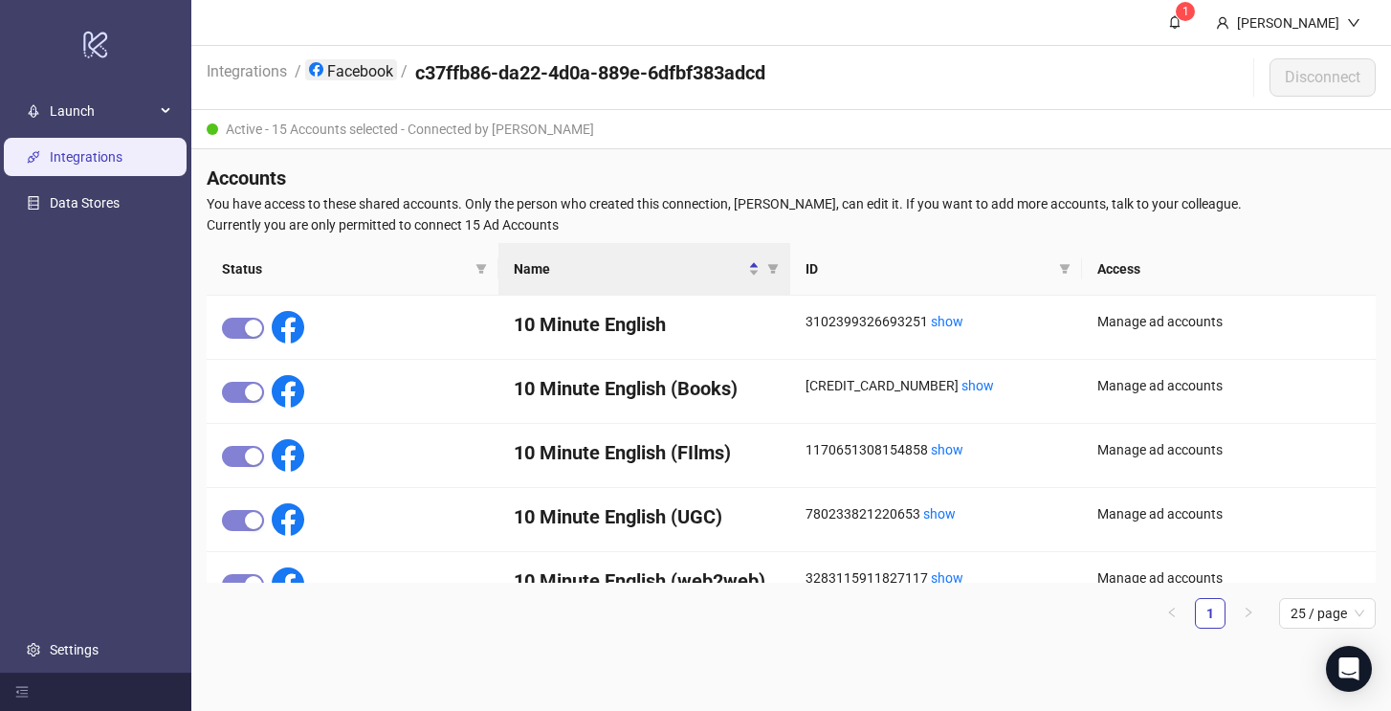
click at [351, 67] on link "Facebook" at bounding box center [351, 69] width 92 height 21
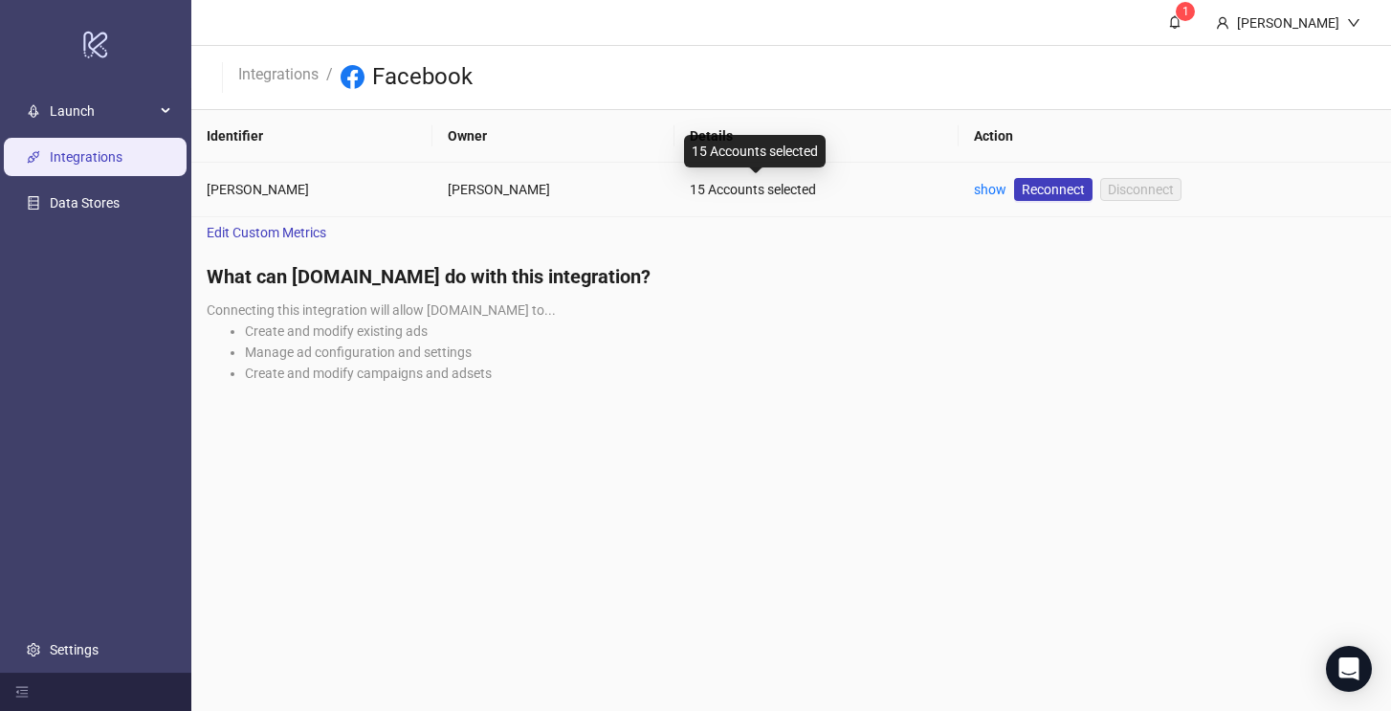
click at [690, 194] on div "15 Accounts selected" at bounding box center [817, 189] width 255 height 21
click at [739, 388] on div "What can Kitchn.io do with this integration? Connecting this integration will a…" at bounding box center [791, 330] width 1200 height 165
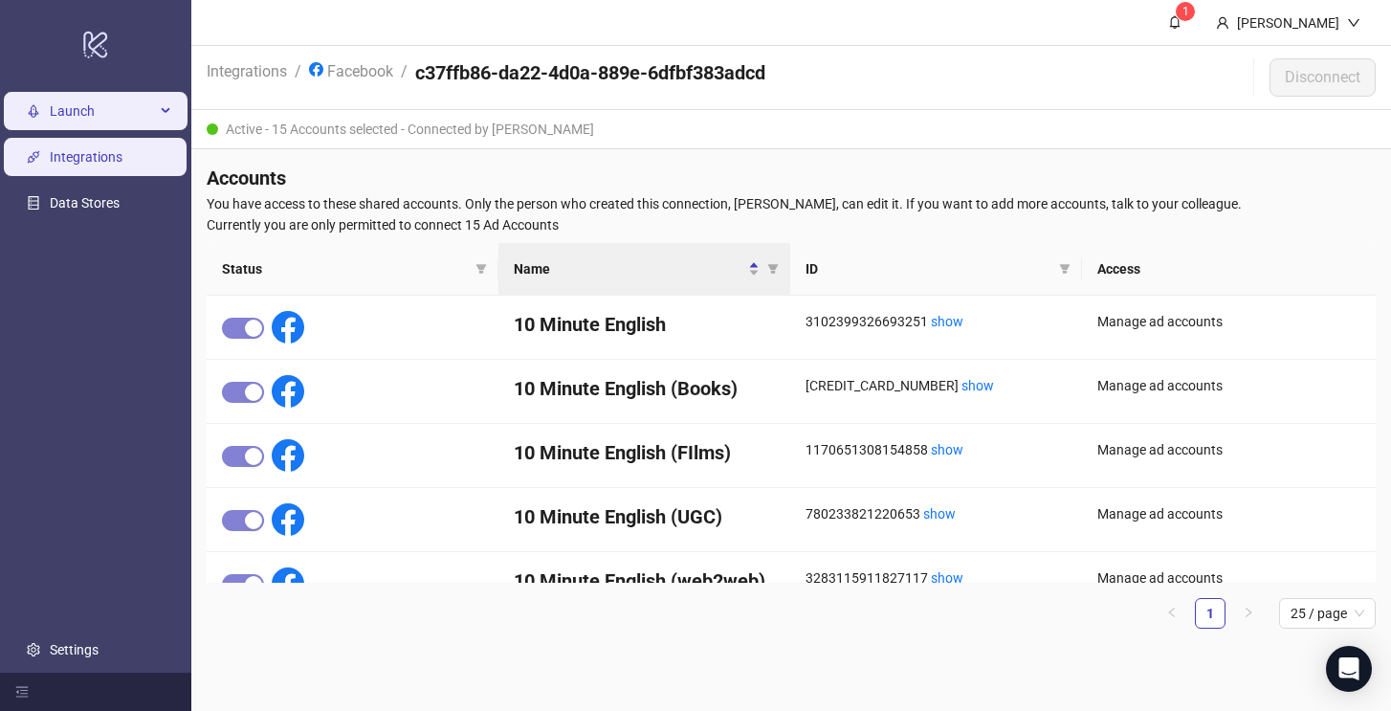
click at [60, 125] on span "Launch" at bounding box center [102, 111] width 105 height 38
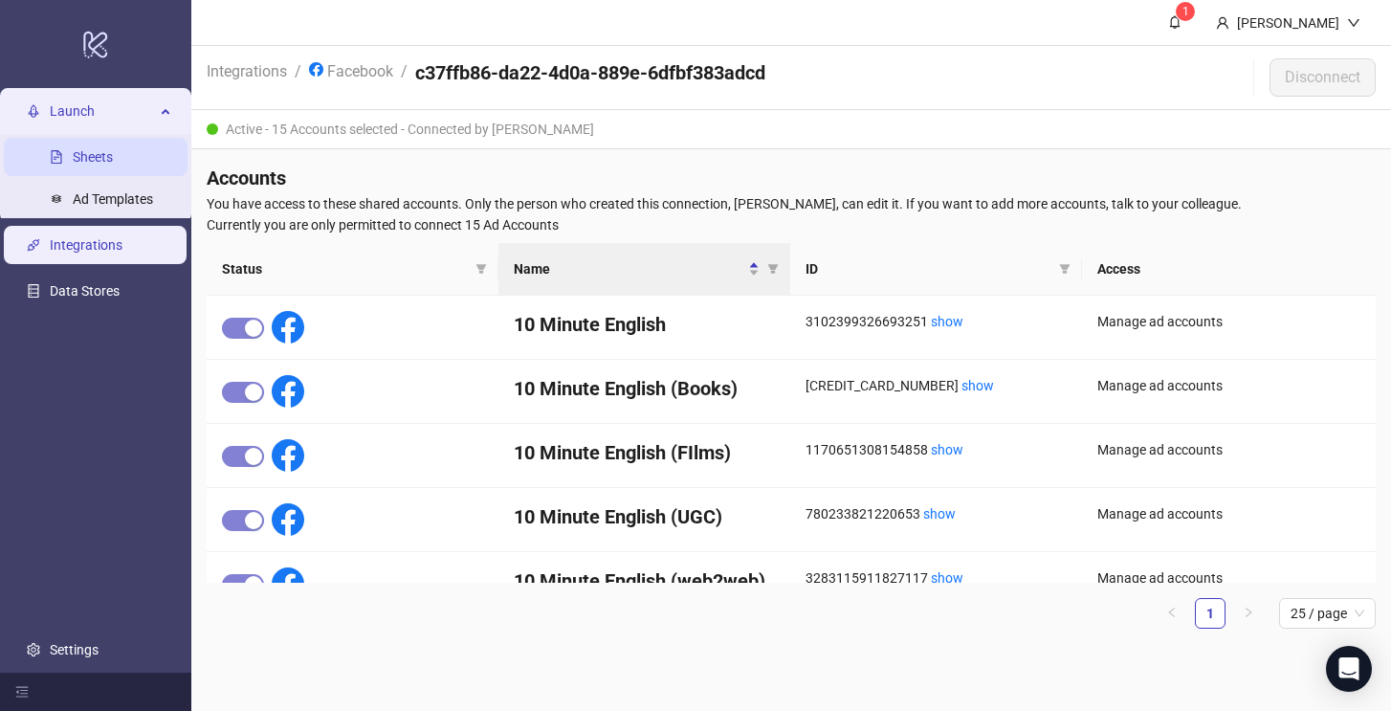
click at [100, 149] on link "Sheets" at bounding box center [93, 156] width 40 height 15
